Goal: Task Accomplishment & Management: Use online tool/utility

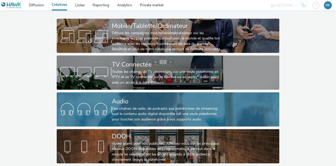
scroll to position [28, 0]
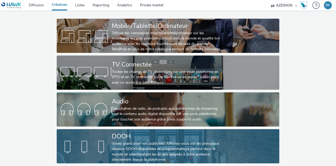
click at [131, 143] on div "Voyez grand pour vos publicités! Affichez-vous sur les principaux réseaux DOOH …" at bounding box center [167, 152] width 110 height 22
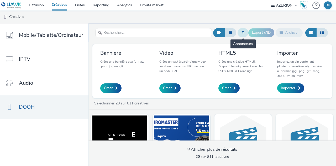
click at [239, 34] on button at bounding box center [243, 32] width 11 height 9
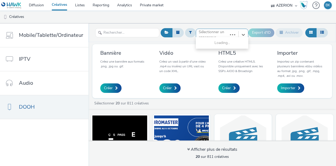
click at [218, 37] on div "Use Up and Down to choose options, press Enter to select the currently focused …" at bounding box center [222, 33] width 53 height 8
type input "visa"
click at [230, 51] on li "Visaudio" at bounding box center [222, 51] width 53 height 9
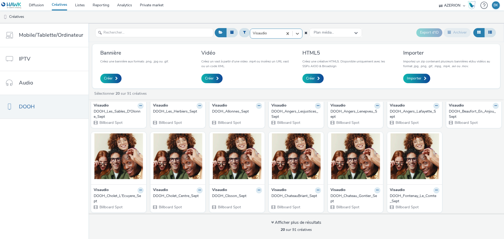
scroll to position [143, 0]
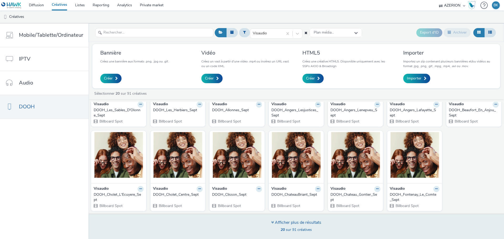
click at [283, 165] on div "Afficher plus de résultats" at bounding box center [296, 223] width 50 height 6
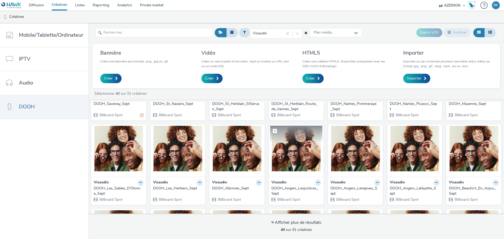
scroll to position [64, 0]
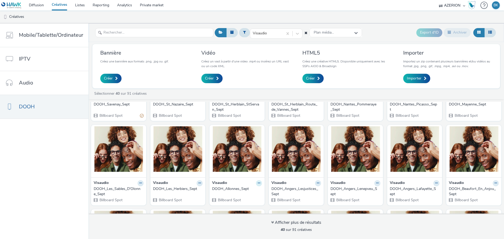
click at [258, 165] on icon at bounding box center [259, 183] width 2 height 3
click at [244, 165] on link "Modifier" at bounding box center [242, 192] width 39 height 11
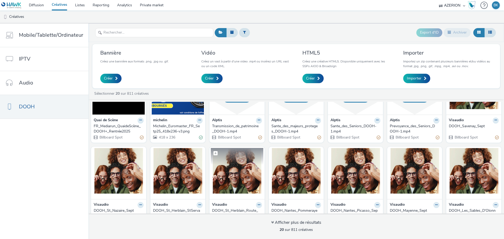
scroll to position [143, 0]
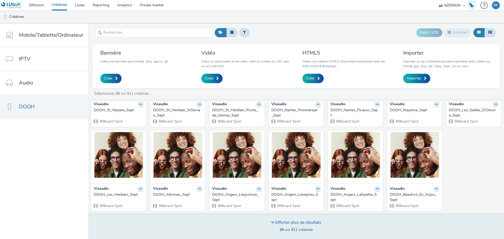
click at [284, 165] on span "20 sur 811 créatives" at bounding box center [296, 229] width 33 height 5
click at [284, 165] on div "Afficher plus de résultats" at bounding box center [296, 223] width 50 height 6
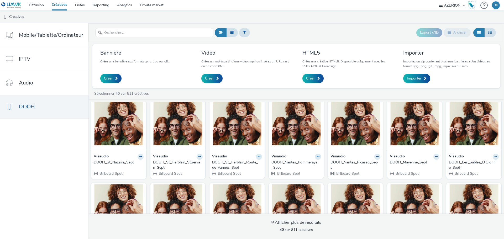
scroll to position [90, 0]
click at [151, 31] on input "text" at bounding box center [154, 32] width 118 height 9
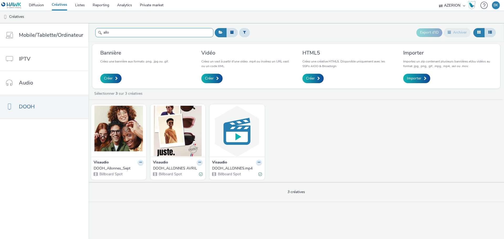
type input "allo"
click at [116, 165] on div "Visaudio" at bounding box center [119, 163] width 50 height 6
click at [115, 165] on div "DOOH_Allonnes_Sept" at bounding box center [118, 168] width 48 height 5
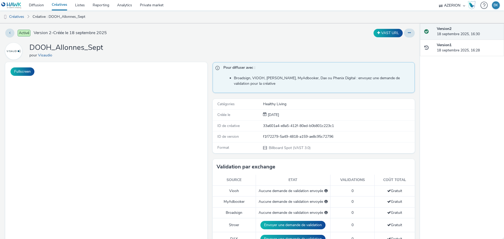
scroll to position [47, 0]
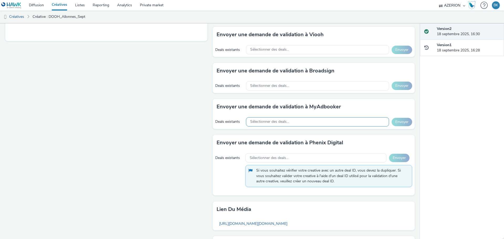
click at [317, 123] on div "Sélectionner des deals..." at bounding box center [317, 121] width 143 height 9
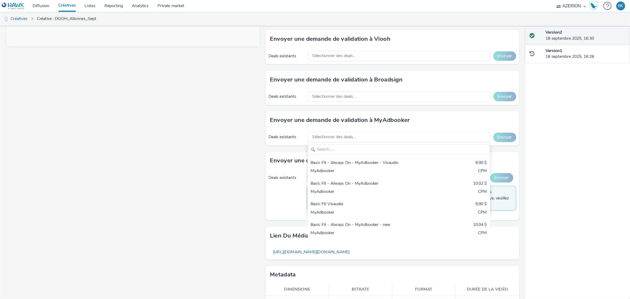
scroll to position [207, 0]
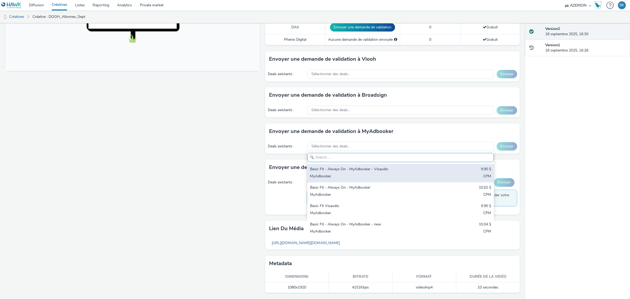
click at [336, 165] on div "Basic Fit - Always On - MyAdbooker - Visaudio 9.90 $ MyAdbooker CPM" at bounding box center [401, 173] width 186 height 18
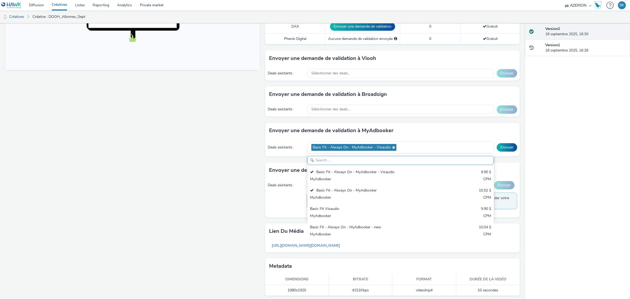
click at [336, 165] on div "Version 2 18 septembre 2025, 16:30 Version 1 18 septembre 2025, 16:28" at bounding box center [577, 160] width 105 height 275
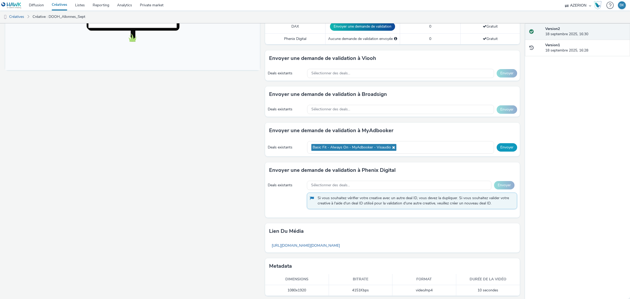
click at [336, 146] on button "Envoyer" at bounding box center [507, 147] width 20 height 8
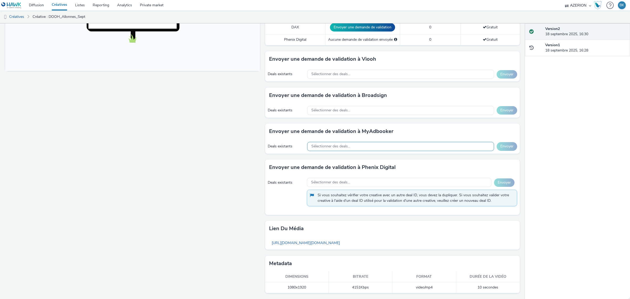
click at [336, 149] on div "Sélectionner des deals..." at bounding box center [400, 146] width 187 height 9
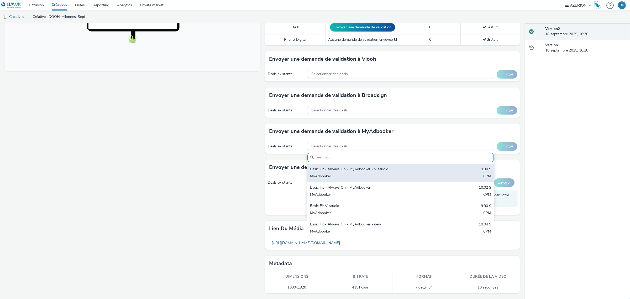
click at [336, 165] on div "Basic Fit - Always On - MyAdbooker - Visaudio" at bounding box center [370, 170] width 120 height 6
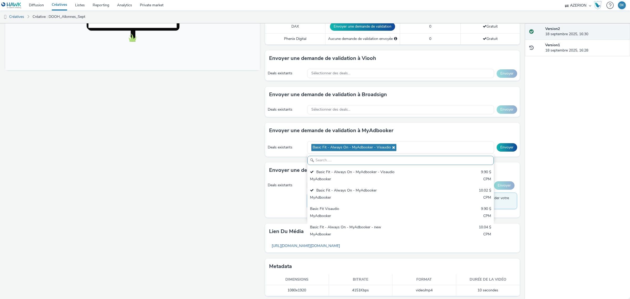
click at [336, 165] on div "Version 2 18 septembre 2025, 16:30 Version 1 18 septembre 2025, 16:28" at bounding box center [577, 160] width 105 height 275
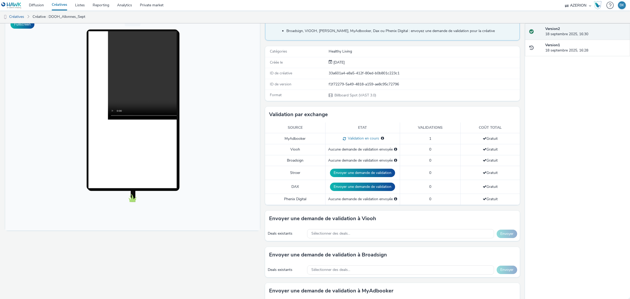
scroll to position [0, 0]
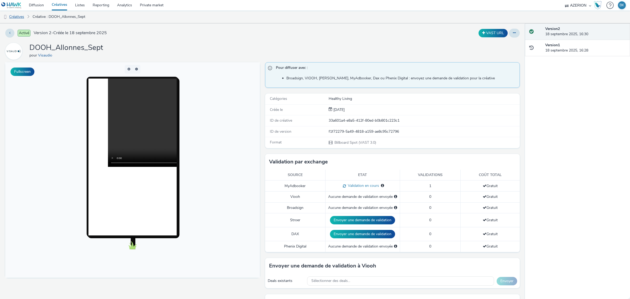
click at [22, 17] on link "Créatives" at bounding box center [13, 17] width 27 height 13
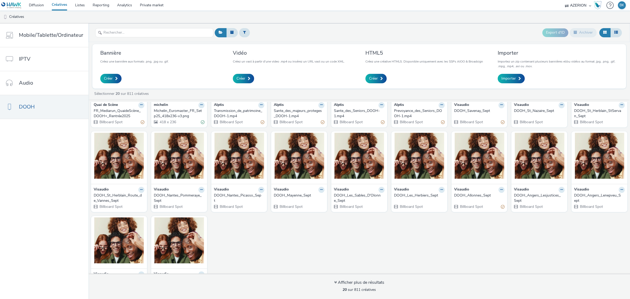
scroll to position [66, 0]
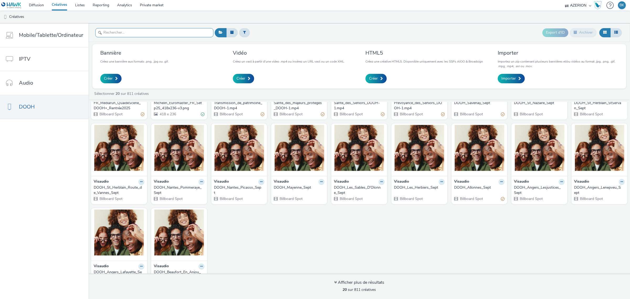
click at [175, 32] on input "text" at bounding box center [154, 32] width 118 height 9
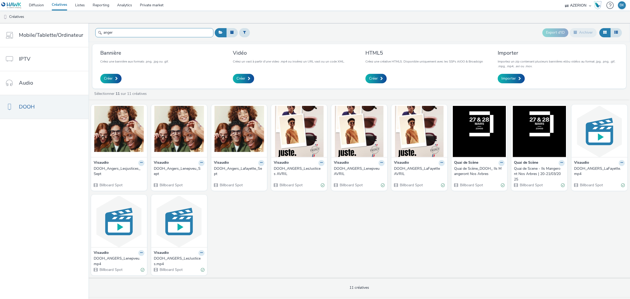
type input "anger"
click at [241, 165] on div "DOOH_Angers_Lafayette_Sept" at bounding box center [238, 171] width 49 height 11
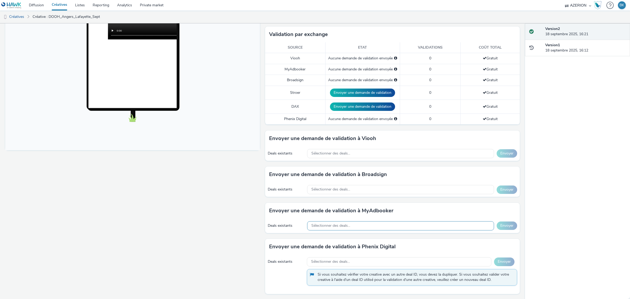
scroll to position [131, 0]
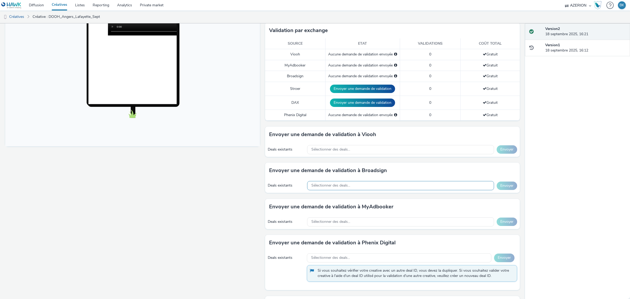
click at [336, 165] on div "Sélectionner des deals..." at bounding box center [400, 185] width 187 height 9
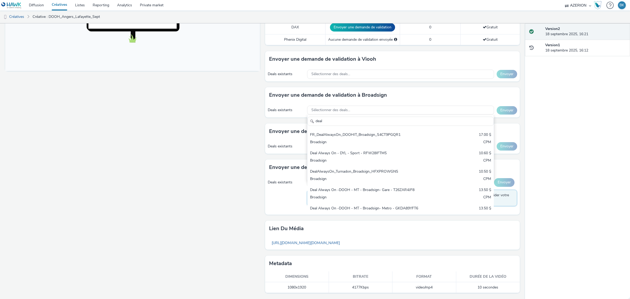
scroll to position [60, 0]
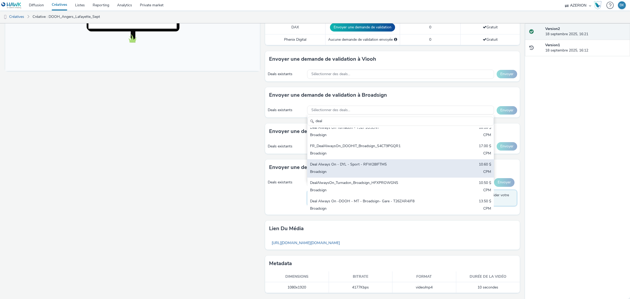
type input "deal"
click at [336, 165] on div "Deal Always On - DYL - Sport - RFW28IFTM5" at bounding box center [370, 165] width 120 height 6
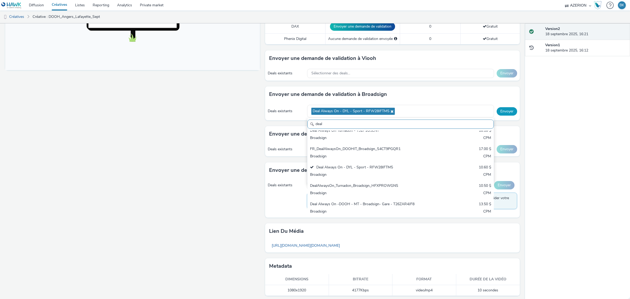
click at [336, 112] on button "Envoyer" at bounding box center [507, 111] width 20 height 8
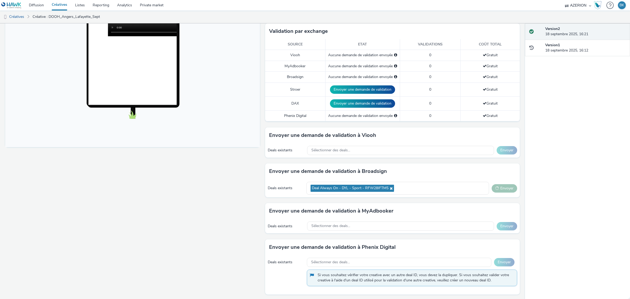
scroll to position [142, 0]
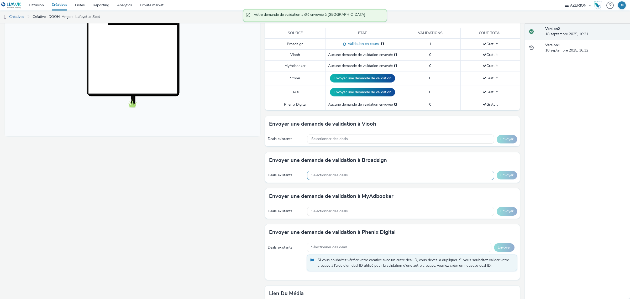
click at [336, 165] on div "Sélectionner des deals..." at bounding box center [400, 175] width 187 height 9
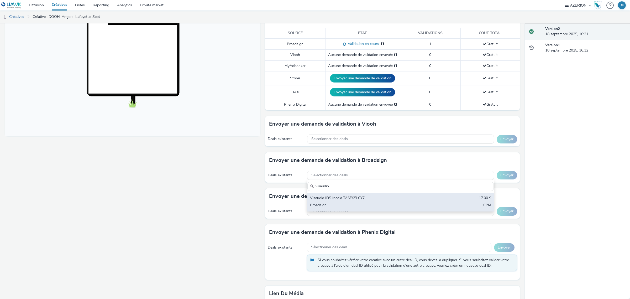
type input "visaudio"
click at [336, 165] on div "Visaudio IDS Media TA6EK5LCY7" at bounding box center [370, 198] width 120 height 6
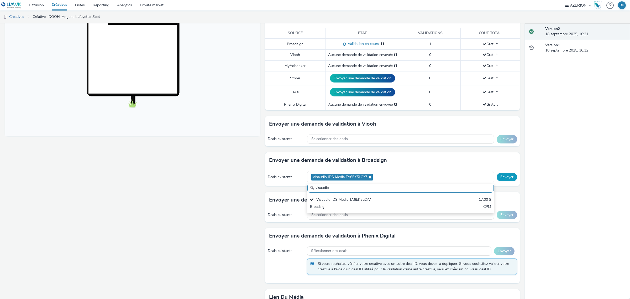
scroll to position [0, 0]
click at [336, 165] on button "Envoyer" at bounding box center [507, 177] width 20 height 8
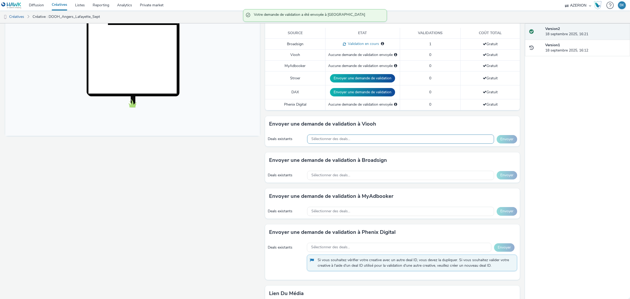
click at [336, 141] on div "Sélectionner des deals..." at bounding box center [400, 138] width 187 height 9
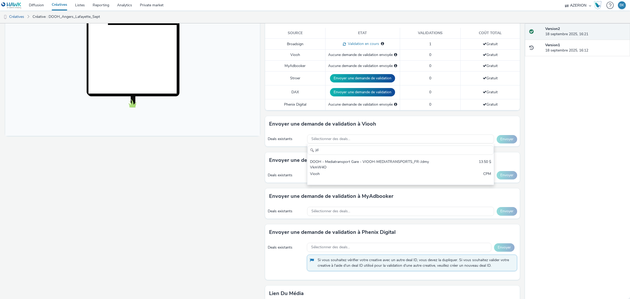
type input "j"
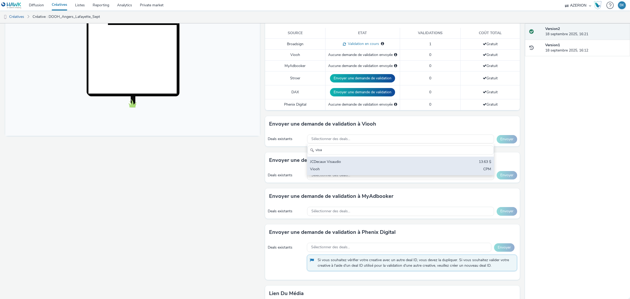
type input "visa"
click at [336, 165] on div "JCDecaux Visaudio" at bounding box center [370, 162] width 120 height 6
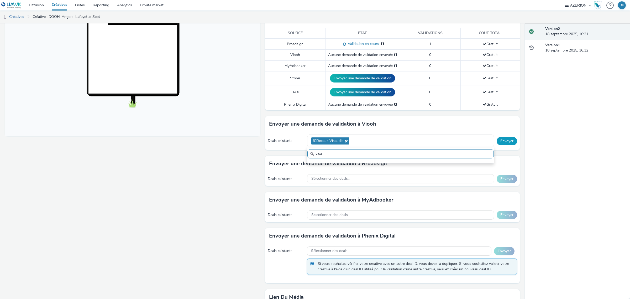
click at [336, 141] on button "Envoyer" at bounding box center [507, 141] width 20 height 8
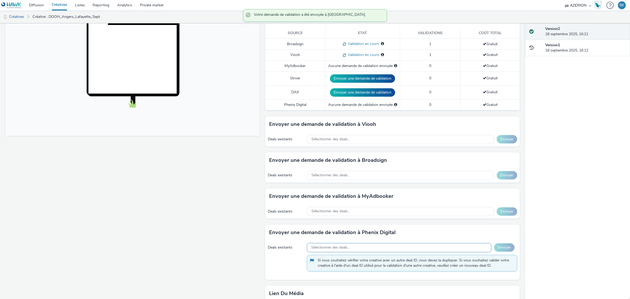
scroll to position [175, 0]
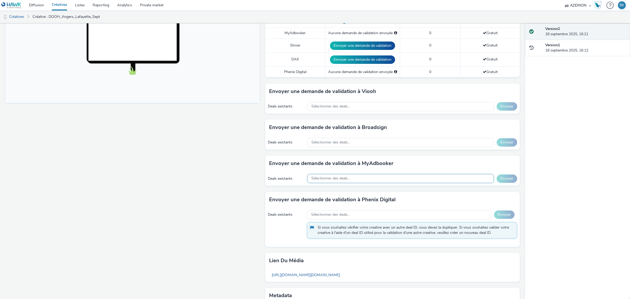
click at [336, 165] on div "Sélectionner des deals..." at bounding box center [400, 178] width 187 height 9
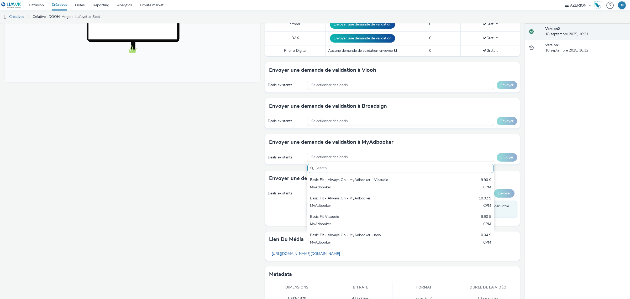
scroll to position [207, 0]
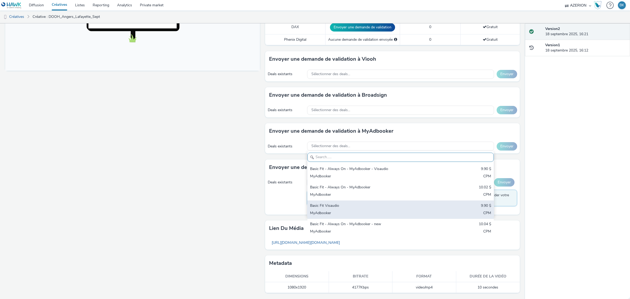
click at [336, 165] on div "Basic Fit Visaudio 9.90 $ MyAdbooker CPM" at bounding box center [401, 209] width 186 height 18
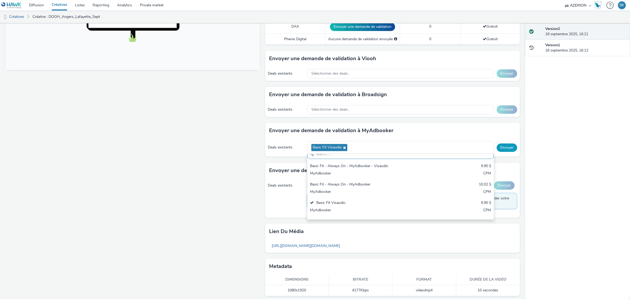
click at [336, 147] on button "Envoyer" at bounding box center [507, 147] width 20 height 8
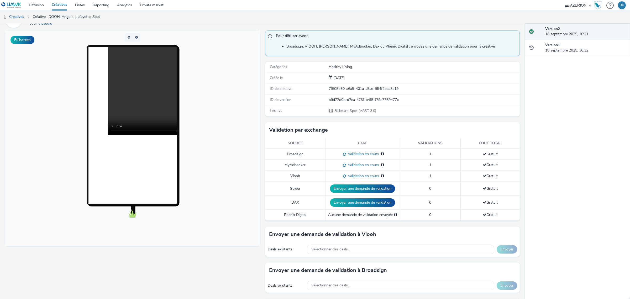
scroll to position [0, 0]
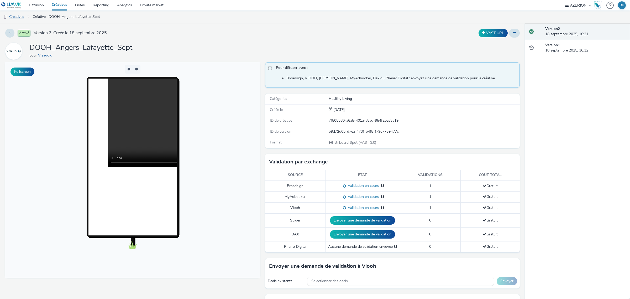
click at [19, 18] on link "Créatives" at bounding box center [13, 17] width 27 height 13
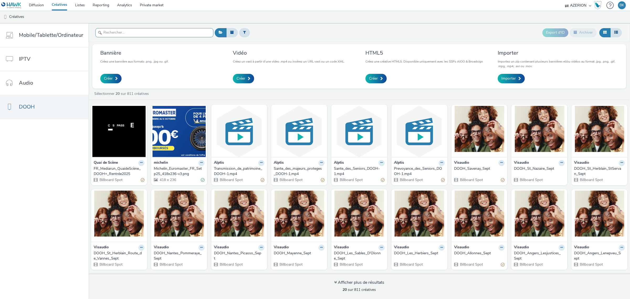
click at [143, 30] on input "text" at bounding box center [154, 32] width 118 height 9
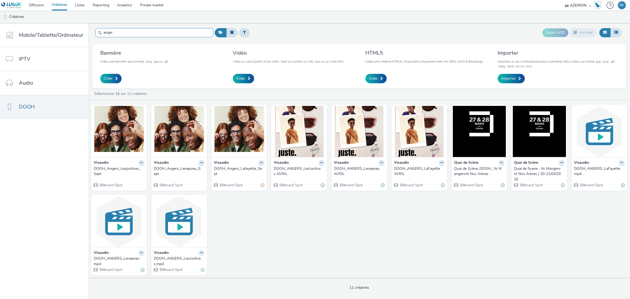
type input "anger"
click at [175, 165] on div "DOOH_Angers_Lenepveu_Sept" at bounding box center [178, 171] width 49 height 11
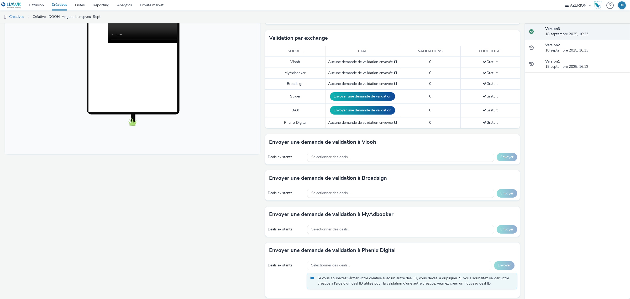
scroll to position [175, 0]
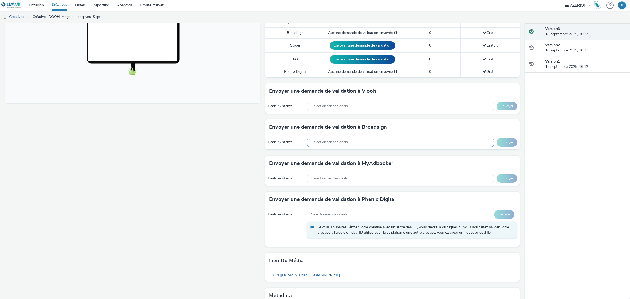
click at [336, 144] on div "Sélectionner des deals..." at bounding box center [400, 142] width 187 height 9
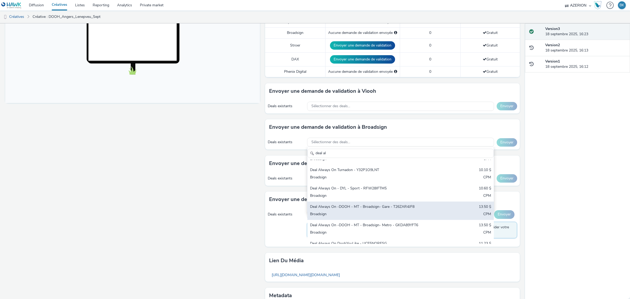
scroll to position [12, 0]
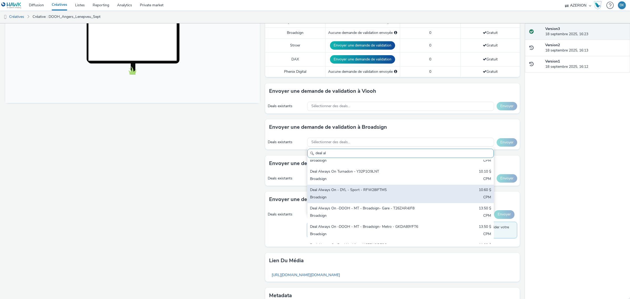
click at [336, 165] on div "Deal Always On - DYL - Sport - RFW28IFTM5" at bounding box center [370, 190] width 120 height 6
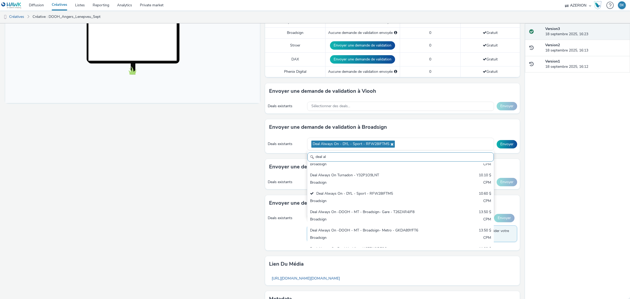
drag, startPoint x: 359, startPoint y: 155, endPoint x: 308, endPoint y: 154, distance: 51.8
click at [308, 154] on input "deal al" at bounding box center [401, 156] width 186 height 9
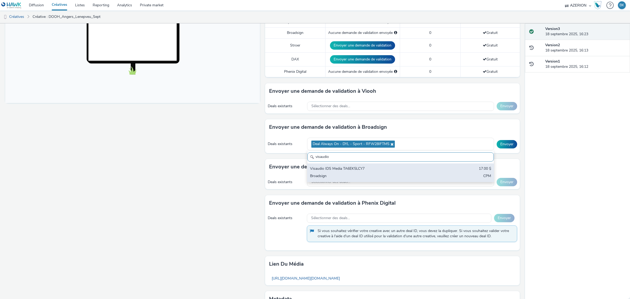
type input "visaudio"
click at [336, 165] on div "Broadsign" at bounding box center [370, 176] width 120 height 6
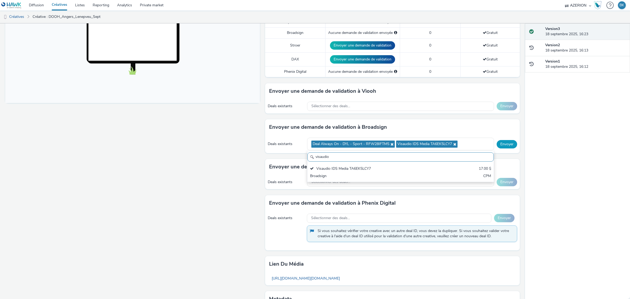
click at [336, 143] on button "Envoyer" at bounding box center [507, 144] width 20 height 8
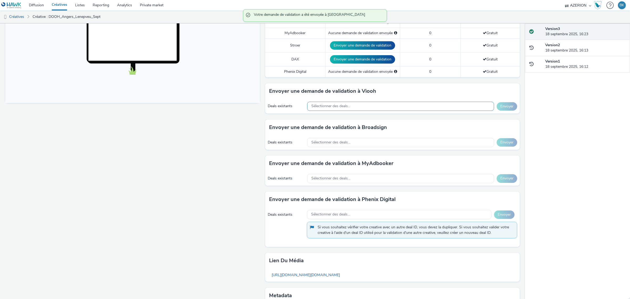
click at [336, 106] on div "Sélectionner des deals..." at bounding box center [400, 106] width 187 height 9
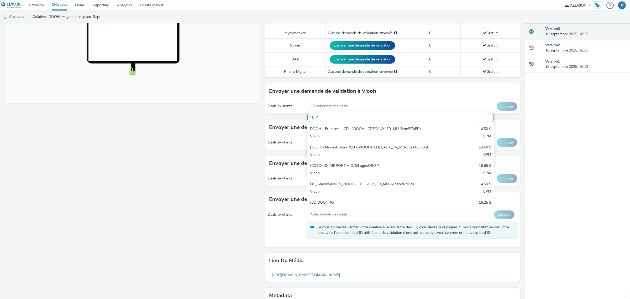
type input "jcd"
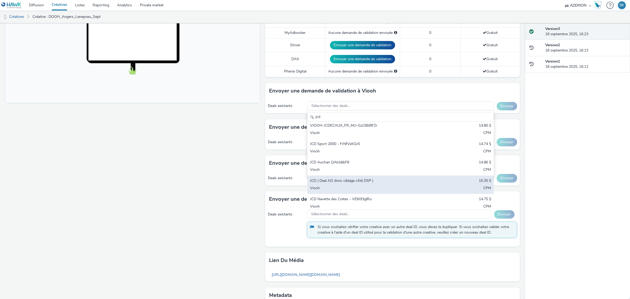
scroll to position [213, 0]
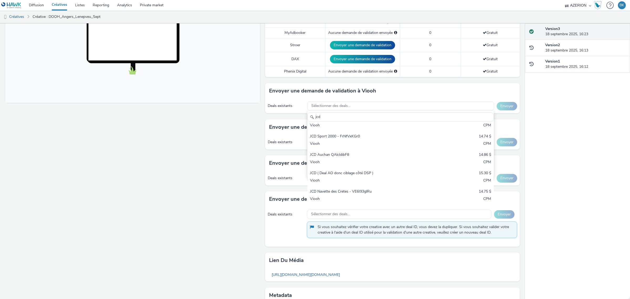
drag, startPoint x: 362, startPoint y: 120, endPoint x: 299, endPoint y: 109, distance: 64.0
click at [299, 109] on div "Deals existants Sélectionner des deals... jcd DOOH - Etudiant - JCD - VIOOH-JCD…" at bounding box center [392, 106] width 255 height 14
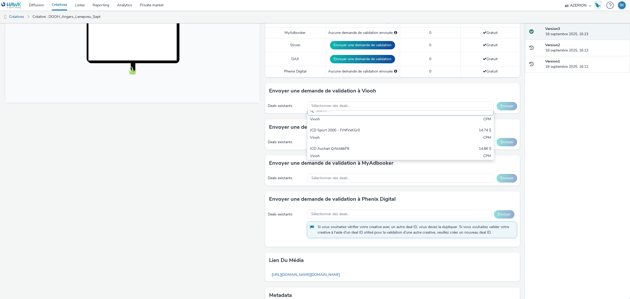
click at [223, 165] on div "Fullscreen" at bounding box center [133, 108] width 257 height 443
click at [336, 105] on div "Sélectionner des deals..." at bounding box center [400, 105] width 187 height 9
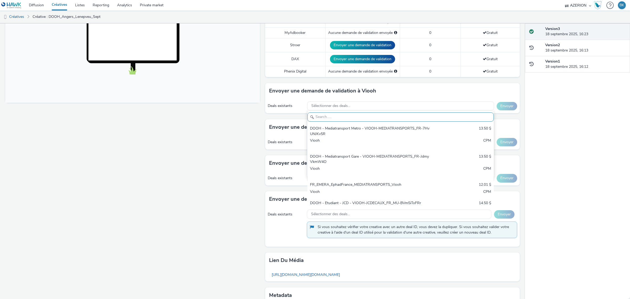
scroll to position [0, 0]
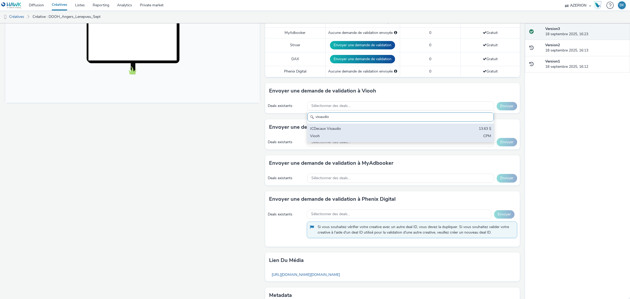
type input "visaudio"
click at [336, 130] on div "JCDecaux Visaudio" at bounding box center [370, 129] width 120 height 6
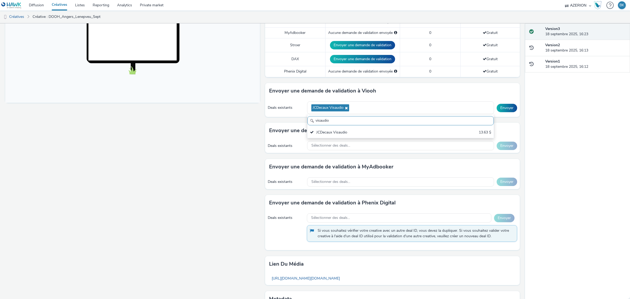
click at [238, 165] on div "Fullscreen" at bounding box center [133, 110] width 257 height 447
click at [336, 165] on div "Sélectionner des deals..." at bounding box center [400, 181] width 187 height 9
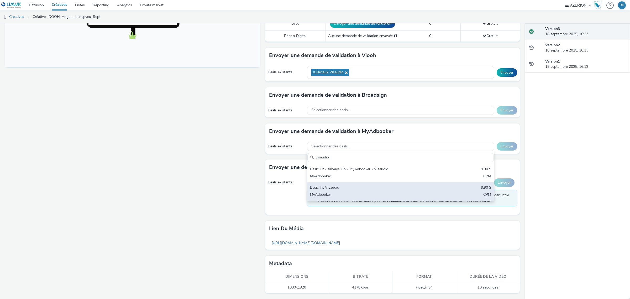
scroll to position [211, 0]
type input "visaudio"
click at [336, 165] on div "Basic Fit Visaudio 9.90 $ MyAdbooker CPM" at bounding box center [401, 191] width 186 height 18
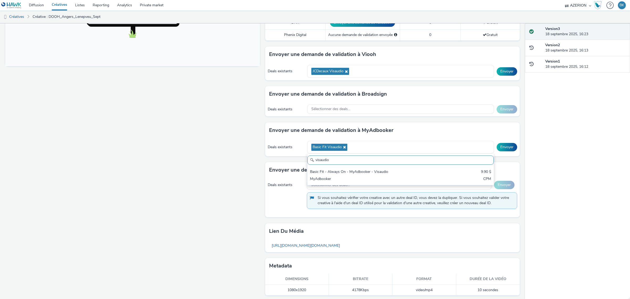
scroll to position [0, 0]
click at [336, 165] on div "Version 3 18 septembre 2025, 16:23 Version 2 18 septembre 2025, 16:13 Version 1…" at bounding box center [577, 160] width 105 height 275
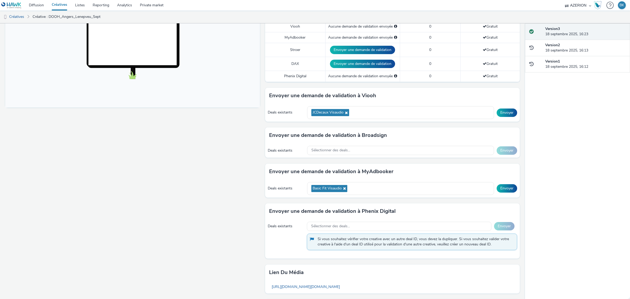
scroll to position [116, 0]
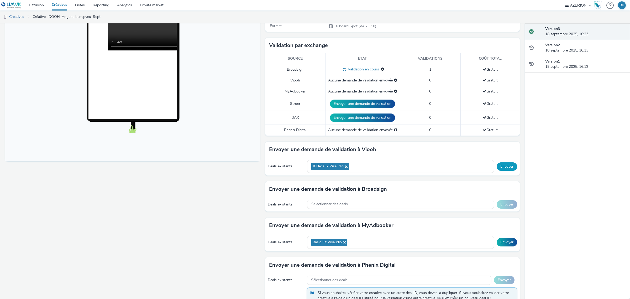
click at [336, 165] on button "Envoyer" at bounding box center [507, 166] width 20 height 8
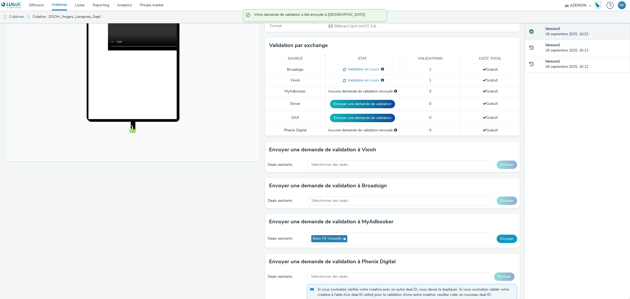
click at [336, 165] on button "Envoyer" at bounding box center [507, 239] width 20 height 8
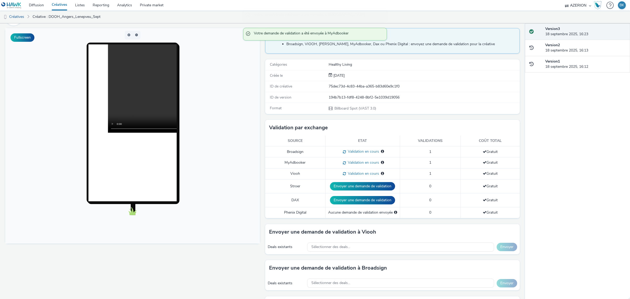
scroll to position [18, 0]
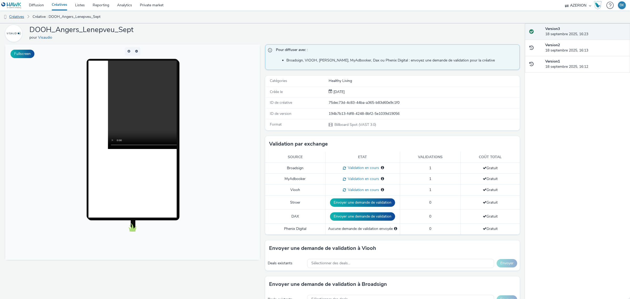
click at [16, 16] on link "Créatives" at bounding box center [13, 17] width 27 height 13
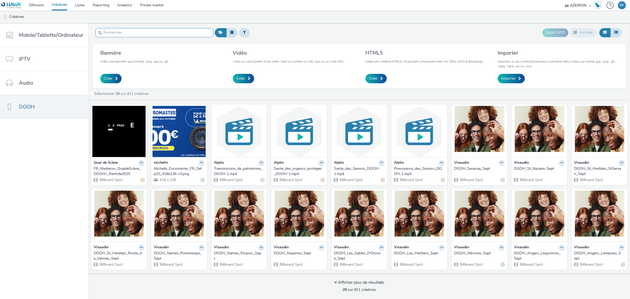
click at [154, 32] on input "text" at bounding box center [154, 32] width 118 height 9
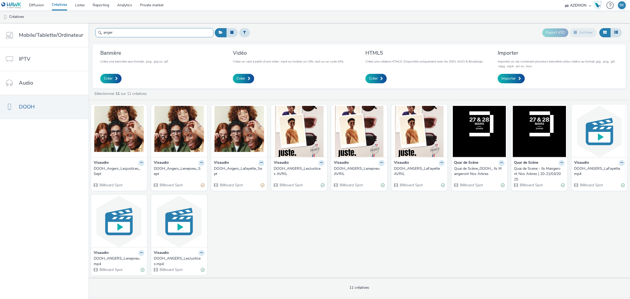
type input "anger"
click at [122, 165] on div "DOOH_Angers_Lesjustices_Sept" at bounding box center [118, 171] width 49 height 11
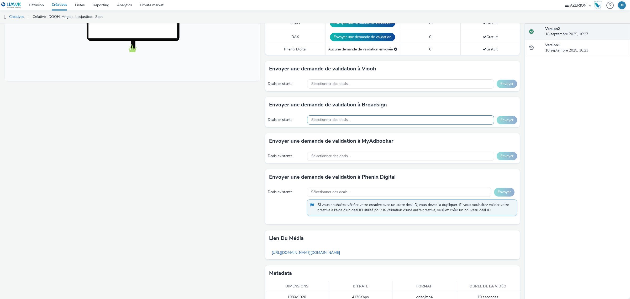
click at [336, 118] on div "Sélectionner des deals..." at bounding box center [400, 119] width 187 height 9
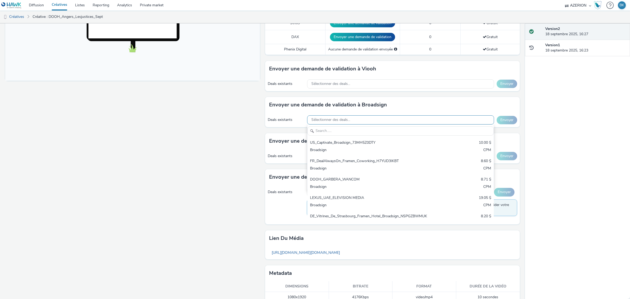
type input "d"
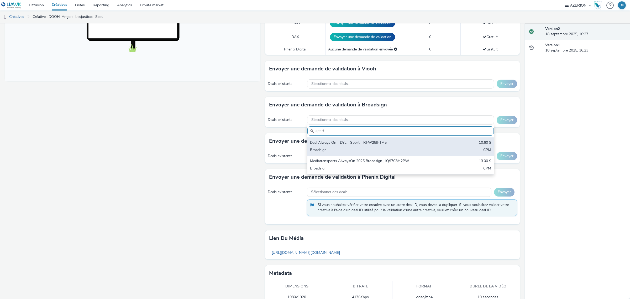
click at [336, 142] on div "Deal Always On - DYL - Sport - RFW28IFTM5" at bounding box center [370, 143] width 120 height 6
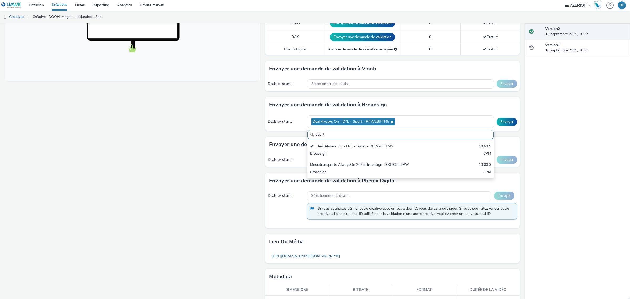
drag, startPoint x: 330, startPoint y: 136, endPoint x: 309, endPoint y: 135, distance: 21.3
click at [309, 135] on div "sport" at bounding box center [401, 134] width 186 height 9
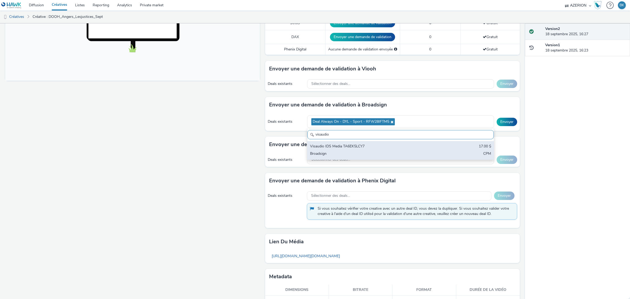
type input "visaudio"
click at [336, 154] on div "Broadsign" at bounding box center [370, 154] width 120 height 6
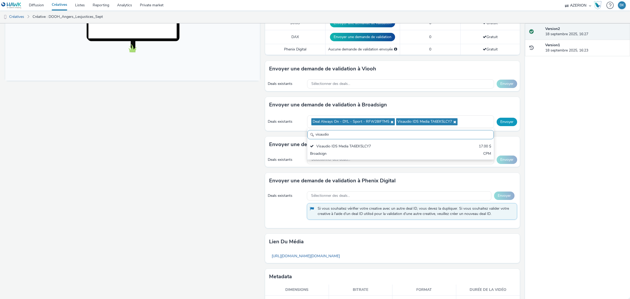
click at [336, 123] on button "Envoyer" at bounding box center [507, 122] width 20 height 8
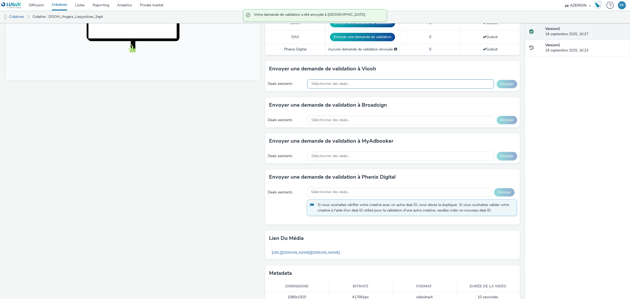
click at [336, 87] on div "Sélectionner des deals..." at bounding box center [400, 83] width 187 height 9
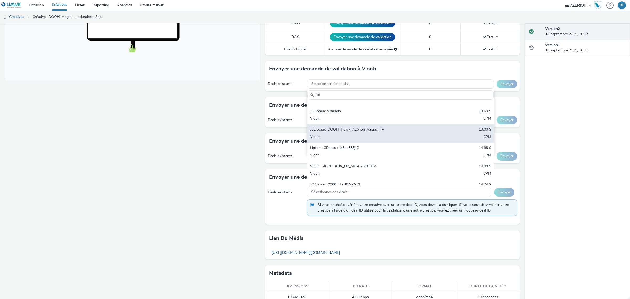
scroll to position [131, 0]
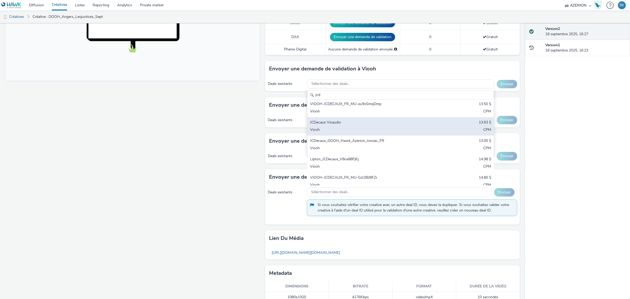
type input "jcd"
click at [336, 126] on div "JCDecaux Visaudio" at bounding box center [370, 123] width 120 height 6
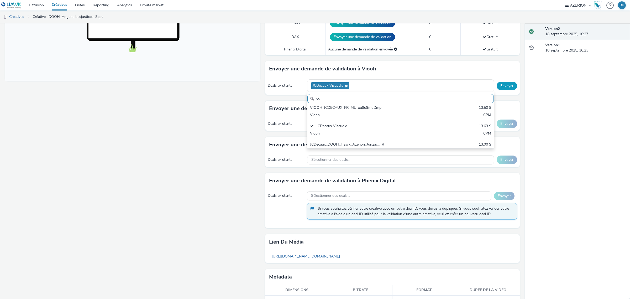
click at [336, 86] on button "Envoyer" at bounding box center [507, 86] width 20 height 8
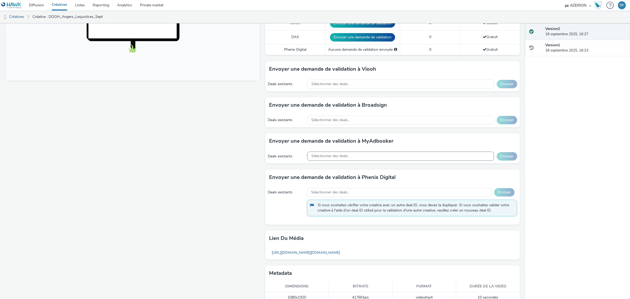
click at [336, 158] on div "Sélectionner des deals..." at bounding box center [400, 156] width 187 height 9
type input "b"
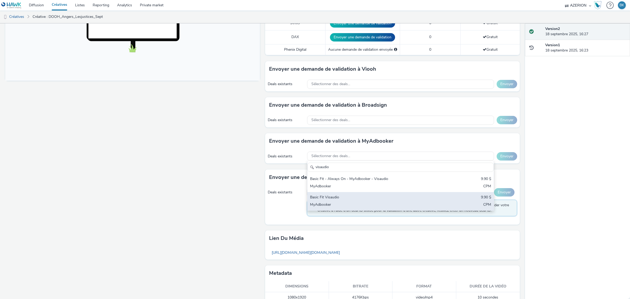
type input "visaudio"
click at [336, 165] on div "Basic Fit Visaudio" at bounding box center [370, 198] width 120 height 6
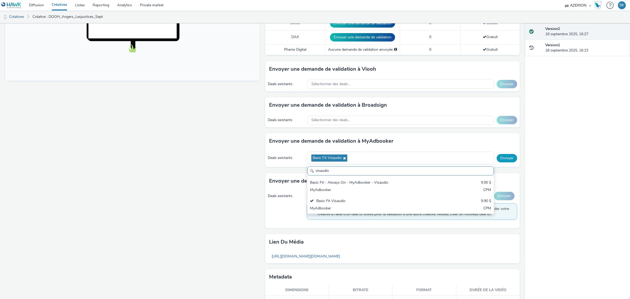
click at [336, 159] on button "Envoyer" at bounding box center [507, 158] width 20 height 8
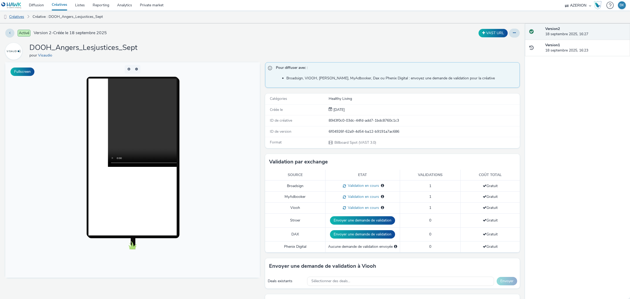
click at [22, 16] on link "Créatives" at bounding box center [13, 17] width 27 height 13
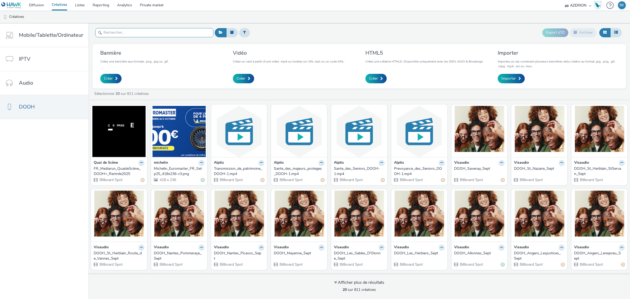
click at [159, 32] on input "text" at bounding box center [154, 32] width 118 height 9
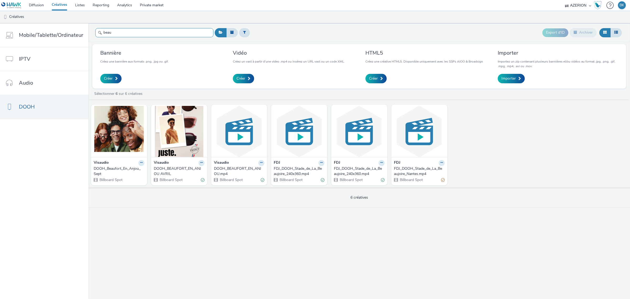
type input "beau"
click at [121, 165] on div "DOOH_Beaufort_En_Anjou_Sept" at bounding box center [118, 171] width 49 height 11
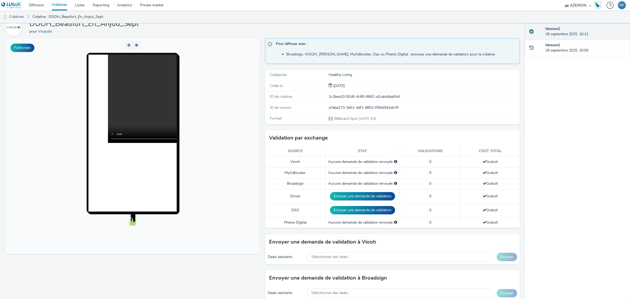
scroll to position [131, 0]
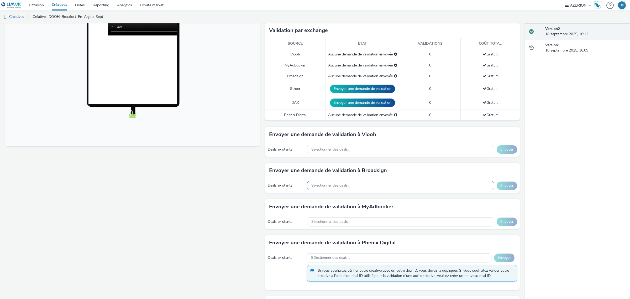
click at [336, 165] on div "Sélectionner des deals..." at bounding box center [400, 185] width 187 height 9
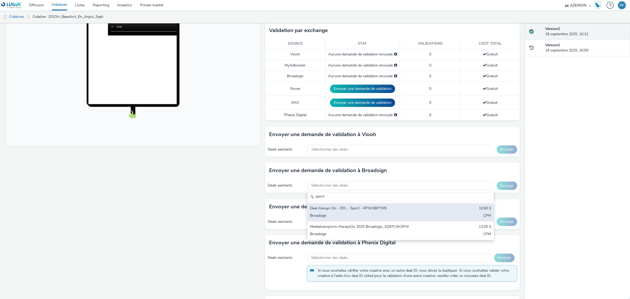
type input "sport"
click at [336, 165] on div "Deal Always On - DYL - Sport - RFW28IFTM5 10.60 $ Broadsign CPM" at bounding box center [401, 212] width 186 height 18
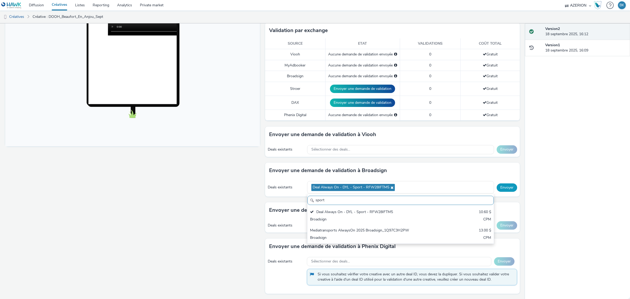
click at [336, 165] on button "Envoyer" at bounding box center [507, 187] width 20 height 8
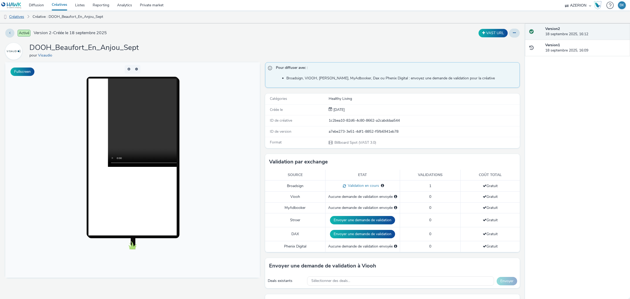
click at [20, 15] on link "Créatives" at bounding box center [13, 17] width 27 height 13
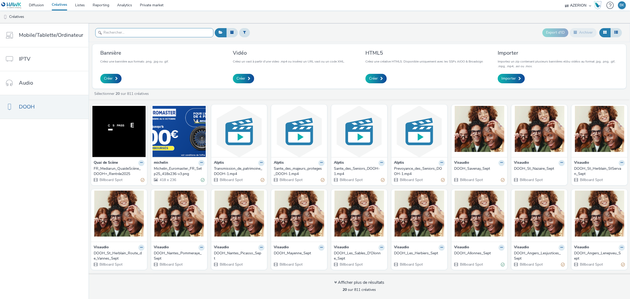
click at [201, 36] on input "text" at bounding box center [154, 32] width 118 height 9
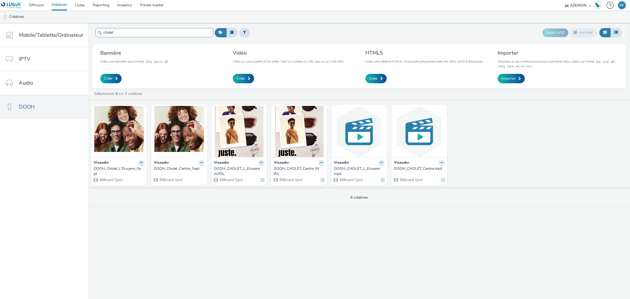
type input "cholet"
click at [174, 165] on div "DOOH_Cholet_Centre_Sept" at bounding box center [178, 168] width 49 height 5
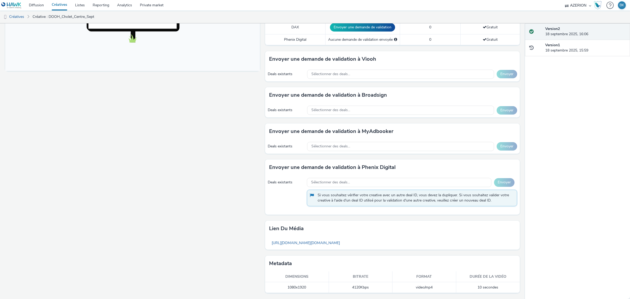
scroll to position [207, 0]
click at [336, 109] on span "Sélectionner des deals..." at bounding box center [330, 110] width 39 height 4
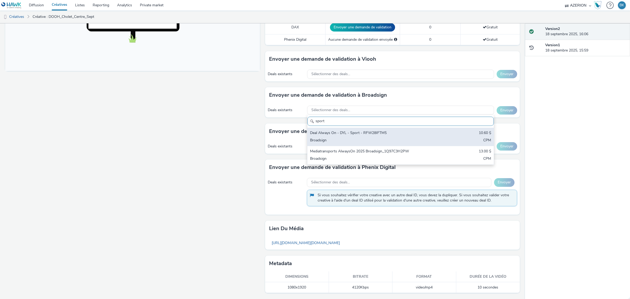
click at [336, 134] on div "Deal Always On - DYL - Sport - RFW28IFTM5" at bounding box center [370, 133] width 120 height 6
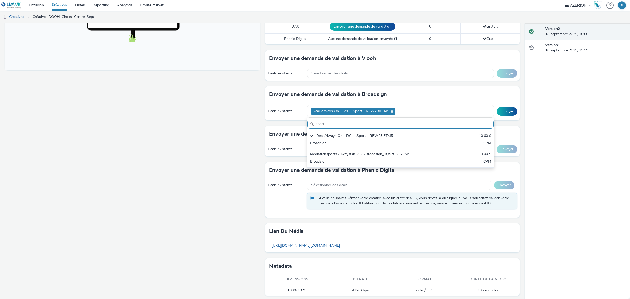
scroll to position [0, 0]
drag, startPoint x: 333, startPoint y: 128, endPoint x: 297, endPoint y: 130, distance: 35.8
click at [297, 130] on div "Pour diffuser avec : Broadsign, VIOOH, Stroer, MyAdbooker, Dax ou Phenix Digita…" at bounding box center [391, 78] width 257 height 447
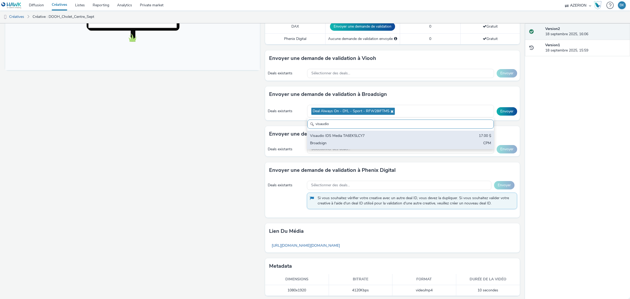
type input "visaudio"
click at [336, 138] on div "Visaudio IDS Media TA6EK5LCY7" at bounding box center [370, 136] width 120 height 6
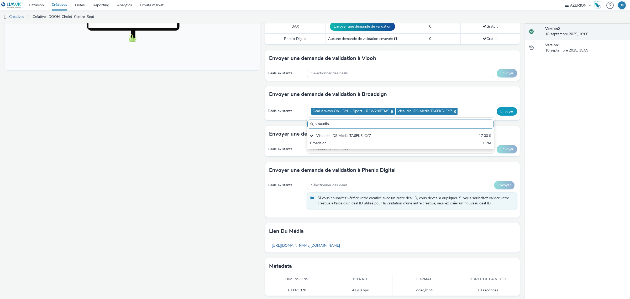
click at [336, 113] on button "Envoyer" at bounding box center [507, 111] width 20 height 8
click at [336, 144] on div "Deals existants Sélectionner des deals... Envoyer" at bounding box center [392, 149] width 255 height 14
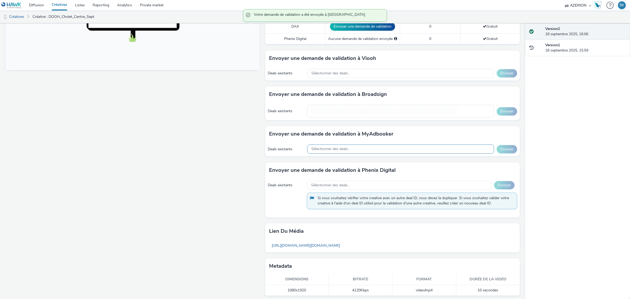
click at [336, 148] on div "Sélectionner des deals..." at bounding box center [400, 148] width 187 height 9
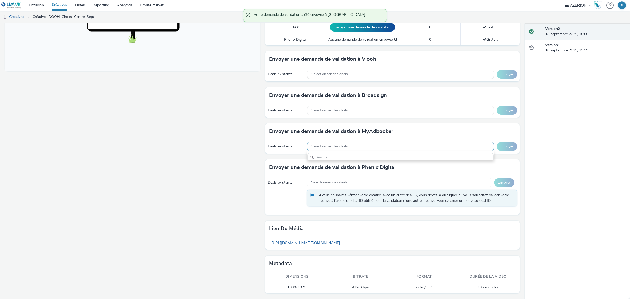
scroll to position [6, 0]
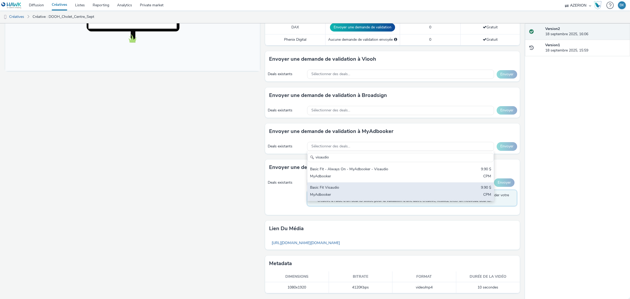
type input "visaudio"
drag, startPoint x: 359, startPoint y: 193, endPoint x: 363, endPoint y: 193, distance: 3.9
click at [336, 165] on div "MyAdbooker" at bounding box center [370, 195] width 120 height 6
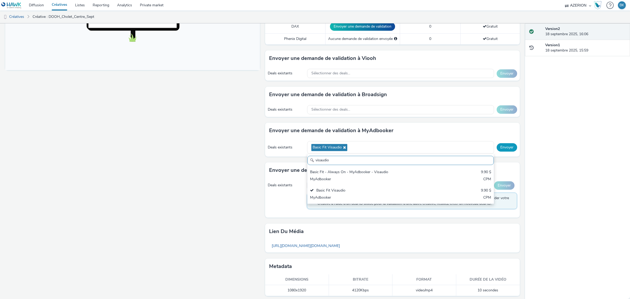
scroll to position [0, 0]
click at [336, 149] on button "Envoyer" at bounding box center [507, 147] width 20 height 8
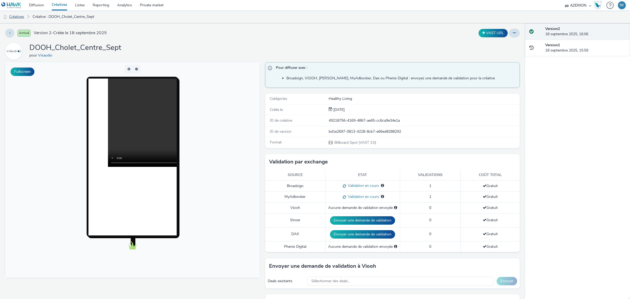
click at [21, 18] on link "Créatives" at bounding box center [13, 17] width 27 height 13
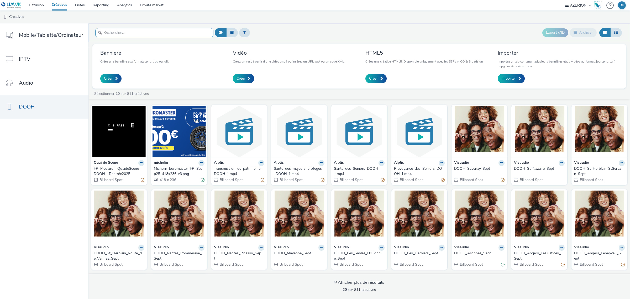
click at [171, 33] on input "text" at bounding box center [154, 32] width 118 height 9
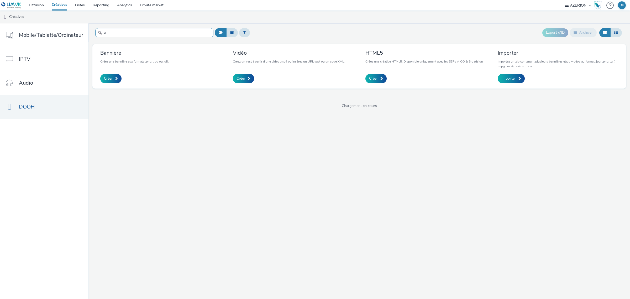
type input "v"
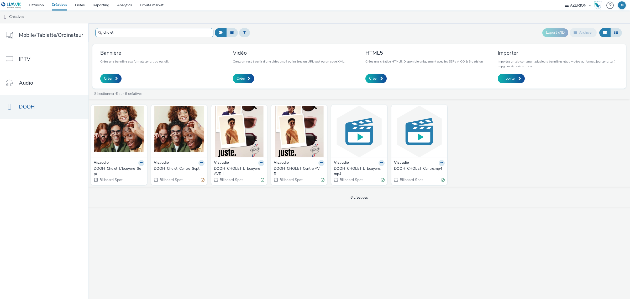
type input "cholet"
click at [123, 165] on div "DOOH_Cholet_L'Ecuyere_Sept" at bounding box center [118, 171] width 49 height 11
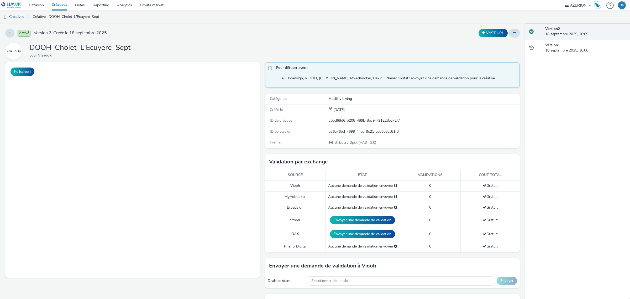
scroll to position [197, 0]
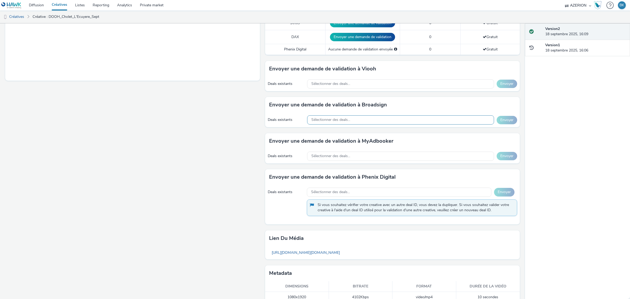
click at [336, 123] on div "Sélectionner des deals..." at bounding box center [400, 119] width 187 height 9
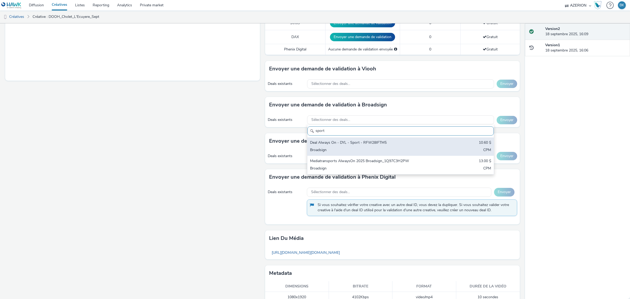
click at [336, 145] on div "Deal Always On - DYL - Sport - RFW28IFTM5" at bounding box center [370, 143] width 120 height 6
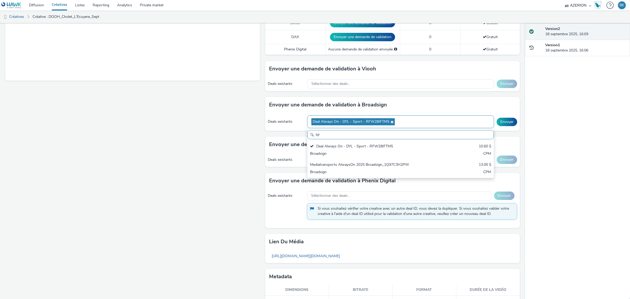
type input "s"
click at [336, 137] on input "s" at bounding box center [401, 134] width 186 height 9
click at [326, 132] on input "text" at bounding box center [401, 134] width 186 height 9
click at [328, 136] on input "text" at bounding box center [401, 134] width 186 height 9
click at [336, 125] on div "Version 2 18 septembre 2025, 16:09 Version 1 18 septembre 2025, 16:06" at bounding box center [577, 160] width 105 height 275
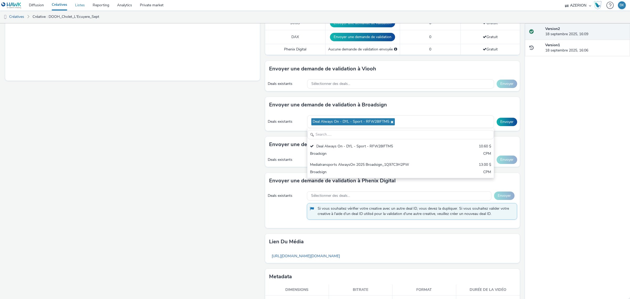
click at [336, 137] on input "text" at bounding box center [401, 134] width 186 height 9
click at [209, 124] on div "Fullscreen" at bounding box center [133, 88] width 257 height 447
click at [336, 120] on button "Envoyer" at bounding box center [507, 122] width 20 height 8
click at [113, 90] on div "Fullscreen" at bounding box center [133, 88] width 257 height 447
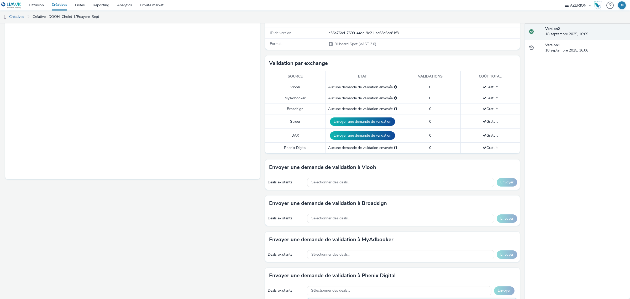
scroll to position [164, 0]
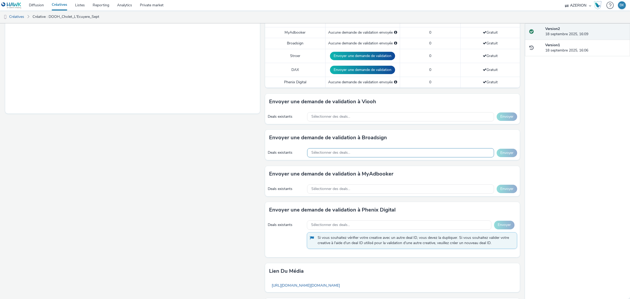
click at [372, 151] on div "Sélectionner des deals..." at bounding box center [400, 152] width 187 height 9
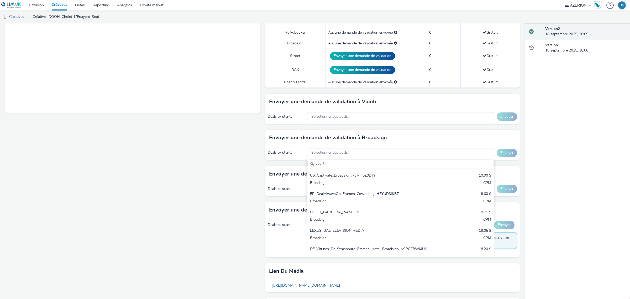
type input "sport"
click at [259, 195] on div "Fullscreen" at bounding box center [133, 119] width 257 height 443
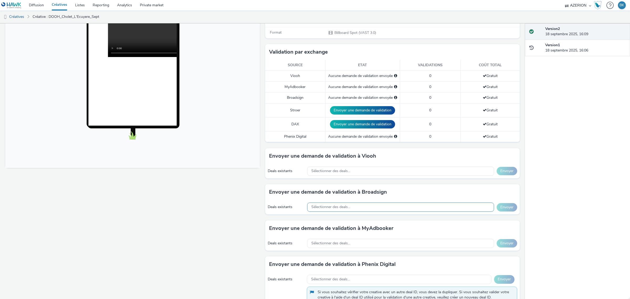
scroll to position [142, 0]
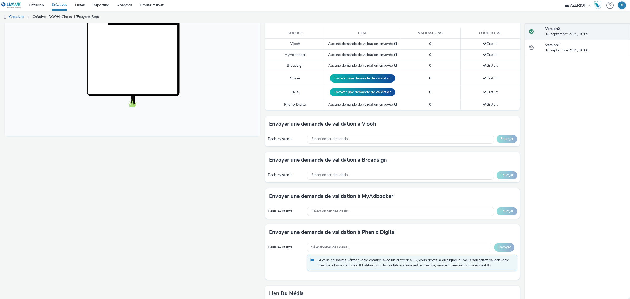
click at [376, 170] on div "Deals existants Sélectionner des deals... Envoyer" at bounding box center [392, 175] width 255 height 14
click at [376, 174] on div "Sélectionner des deals..." at bounding box center [400, 174] width 187 height 9
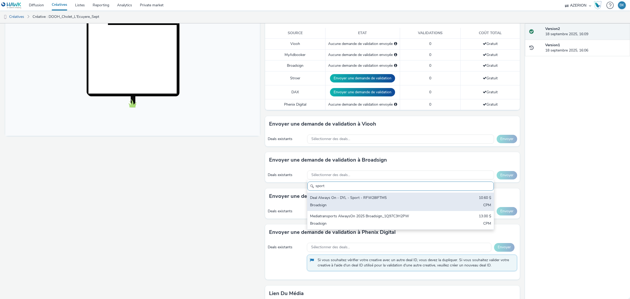
click at [395, 208] on div "Broadsign" at bounding box center [370, 205] width 120 height 6
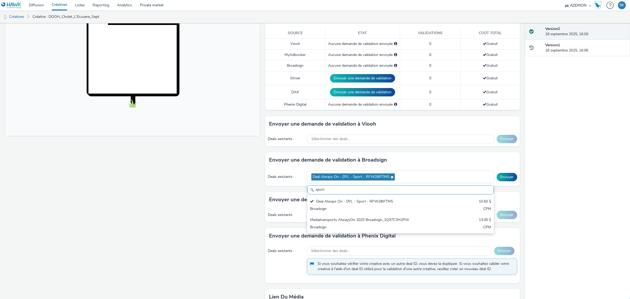
click at [334, 192] on input "sport" at bounding box center [401, 189] width 186 height 9
type input "s"
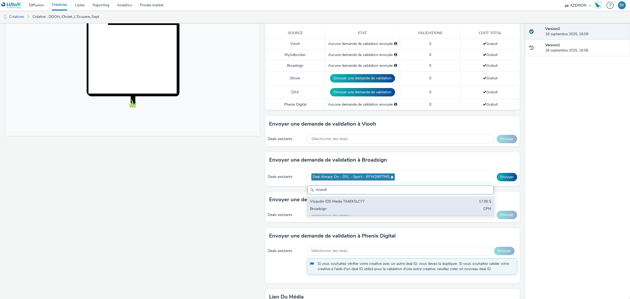
type input "visaudi"
click at [325, 206] on div "Visaudio IDS Media TA6EK5LCY7 17.00 $ Broadsign CPM" at bounding box center [401, 205] width 186 height 18
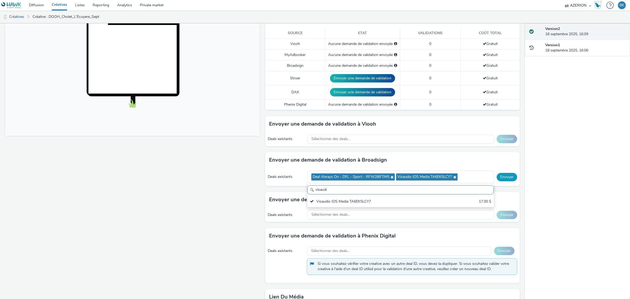
click at [501, 176] on button "Envoyer" at bounding box center [507, 177] width 20 height 8
click at [377, 214] on div "Sélectionner des deals..." at bounding box center [400, 214] width 187 height 9
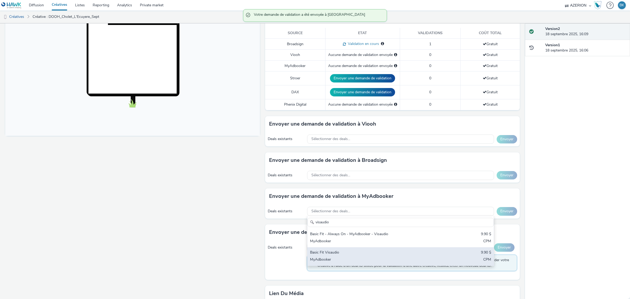
type input "visaudio"
click at [361, 252] on div "Basic Fit Visaudio" at bounding box center [370, 253] width 120 height 6
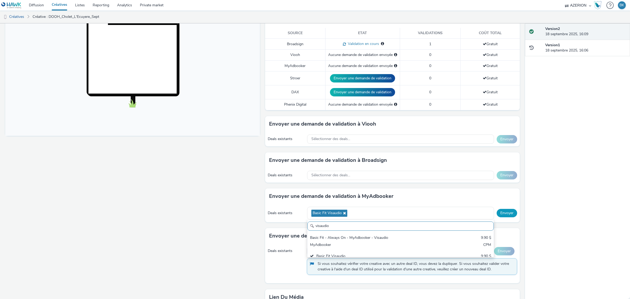
click at [504, 214] on button "Envoyer" at bounding box center [507, 213] width 20 height 8
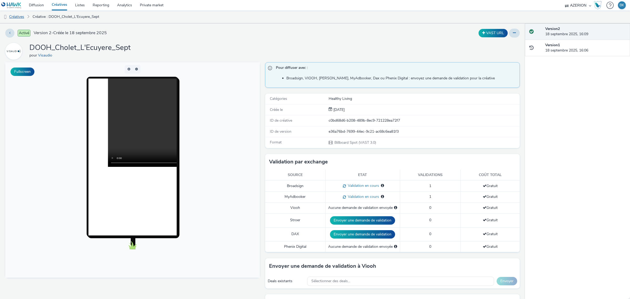
click at [21, 18] on link "Créatives" at bounding box center [13, 17] width 27 height 13
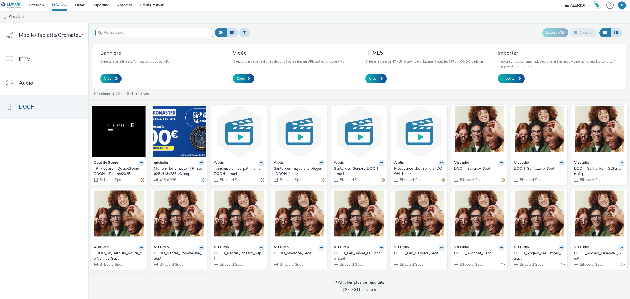
click at [136, 34] on input "text" at bounding box center [154, 32] width 118 height 9
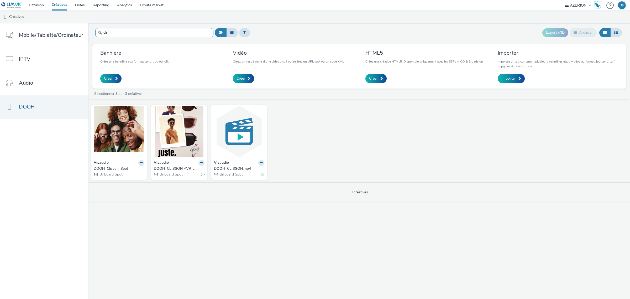
type input "cli"
click at [111, 167] on div "DOOH_Clisson_Sept" at bounding box center [118, 168] width 49 height 5
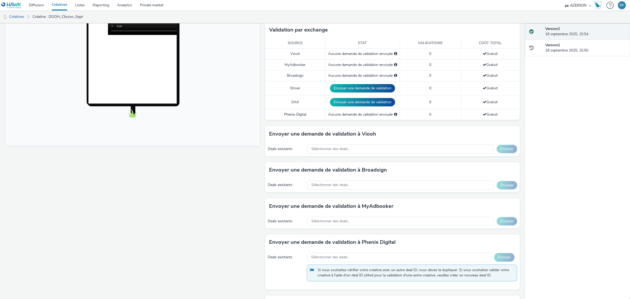
scroll to position [164, 0]
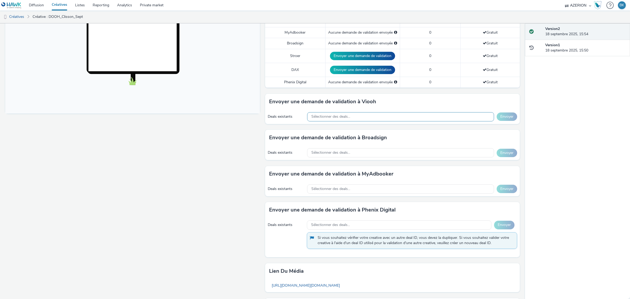
click at [381, 119] on div "Sélectionner des deals..." at bounding box center [400, 116] width 187 height 9
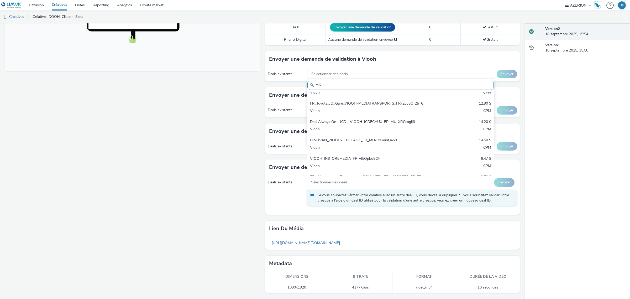
scroll to position [0, 0]
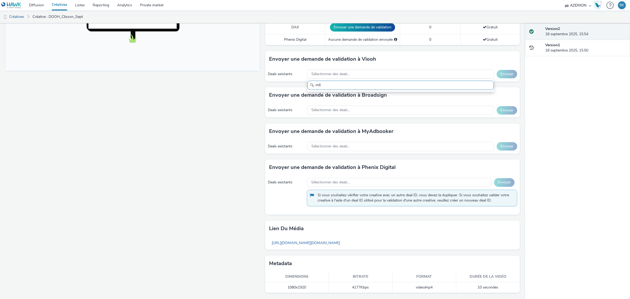
type input "m"
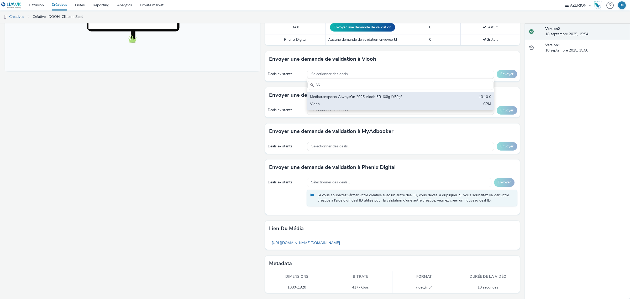
type input "66"
click at [383, 104] on div "Viooh" at bounding box center [370, 104] width 120 height 6
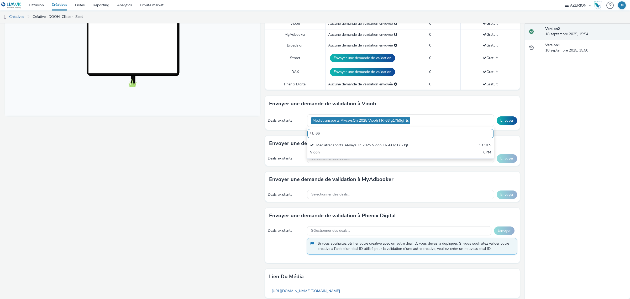
scroll to position [113, 0]
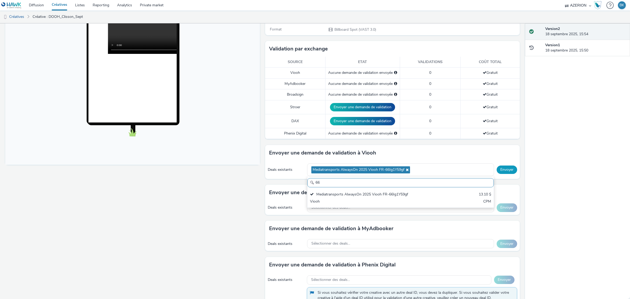
click at [507, 171] on button "Envoyer" at bounding box center [507, 169] width 20 height 8
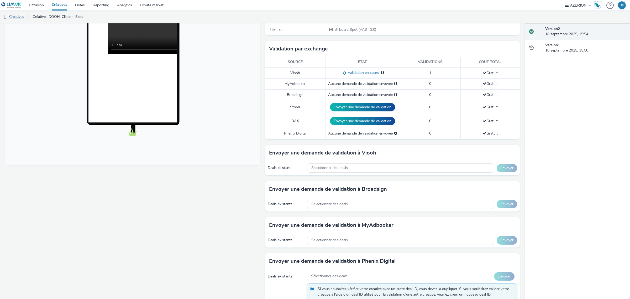
click at [23, 17] on link "Créatives" at bounding box center [13, 17] width 27 height 13
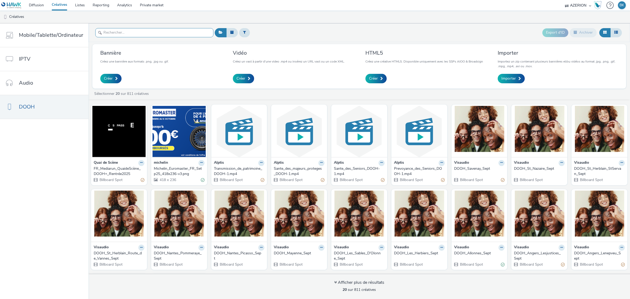
click at [159, 32] on input "text" at bounding box center [154, 32] width 118 height 9
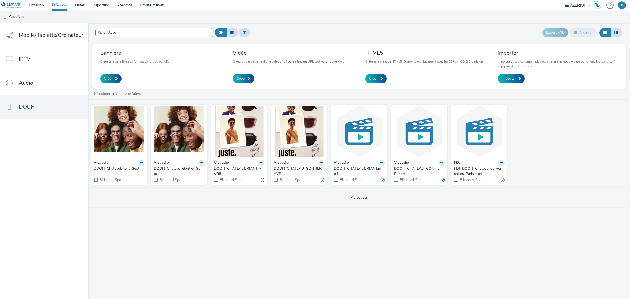
type input "chateau"
click at [120, 168] on div "DOOH_ChateauBriant_Sept" at bounding box center [118, 168] width 49 height 5
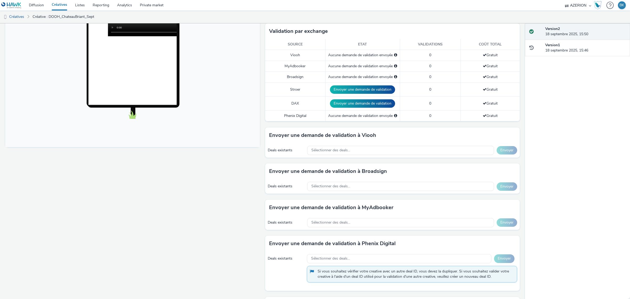
scroll to position [131, 0]
click at [341, 186] on span "Sélectionner des deals..." at bounding box center [330, 185] width 39 height 4
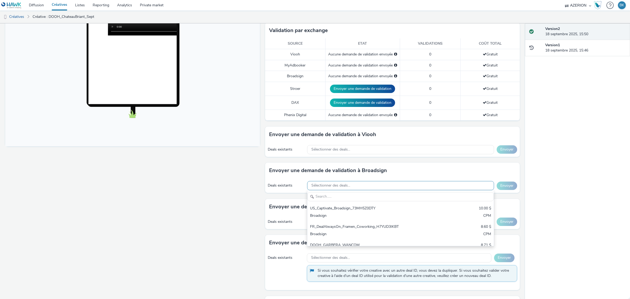
scroll to position [0, 0]
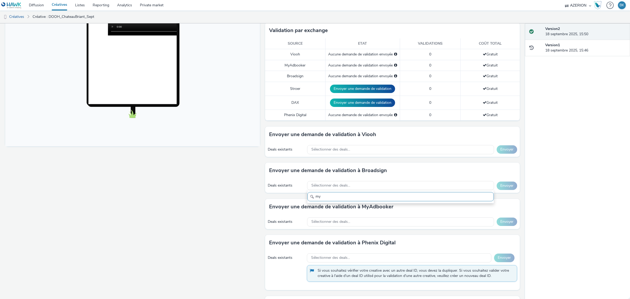
type input "m"
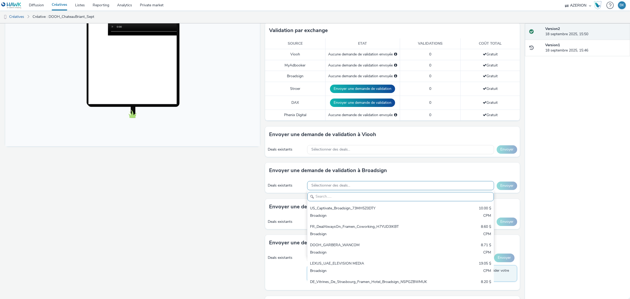
click at [322, 185] on span "Sélectionner des deals..." at bounding box center [330, 185] width 39 height 4
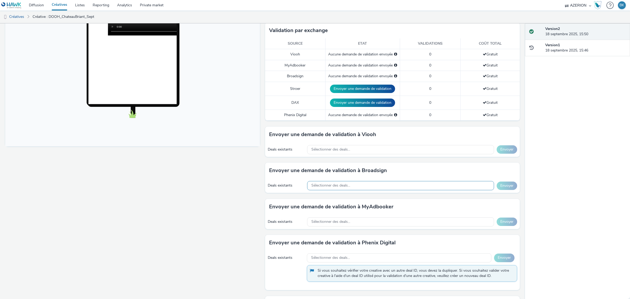
click at [320, 186] on span "Sélectionner des deals..." at bounding box center [330, 185] width 39 height 4
type input "m"
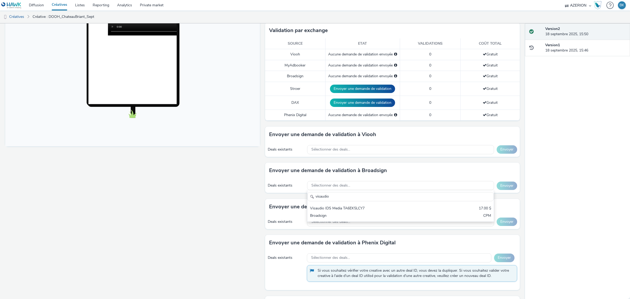
type input "visaudio"
drag, startPoint x: 244, startPoint y: 184, endPoint x: 244, endPoint y: 179, distance: 5.5
click at [244, 183] on div "Fullscreen" at bounding box center [133, 152] width 257 height 443
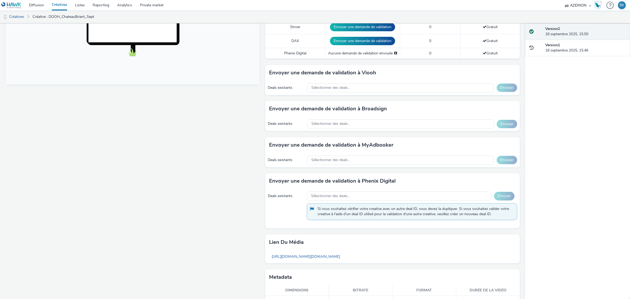
scroll to position [197, 0]
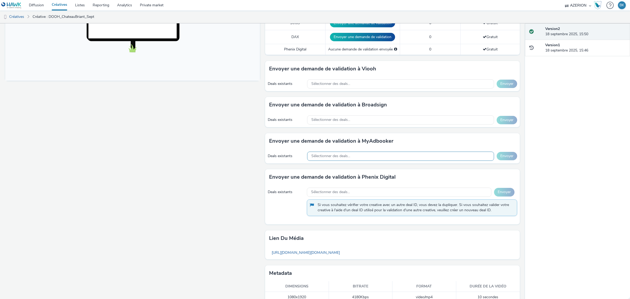
click at [376, 159] on div "Sélectionner des deals..." at bounding box center [400, 156] width 187 height 9
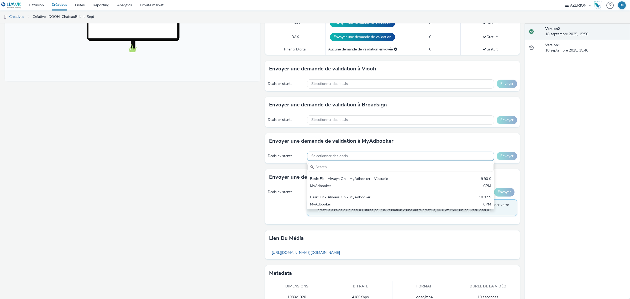
scroll to position [0, 0]
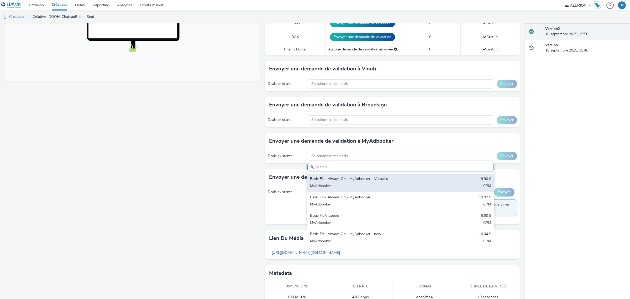
click at [380, 181] on div "Basic Fit - Always On - MyAdbooker - Visaudio" at bounding box center [370, 179] width 120 height 6
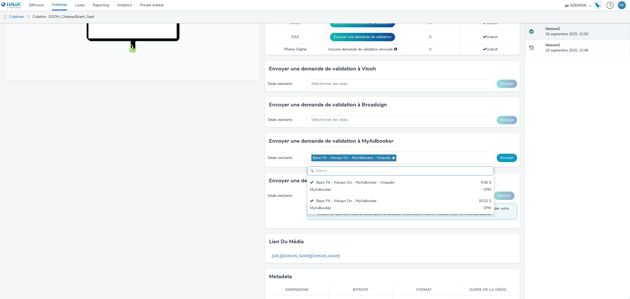
click at [500, 154] on div "Deals existants Basic Fit - Always On - MyAdbooker - Visaudio Basic Fit - Alway…" at bounding box center [392, 158] width 255 height 18
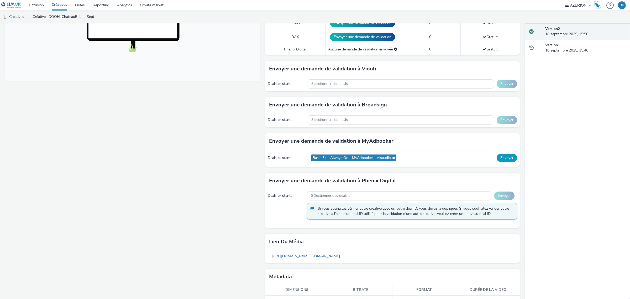
click at [503, 157] on button "Envoyer" at bounding box center [507, 158] width 20 height 8
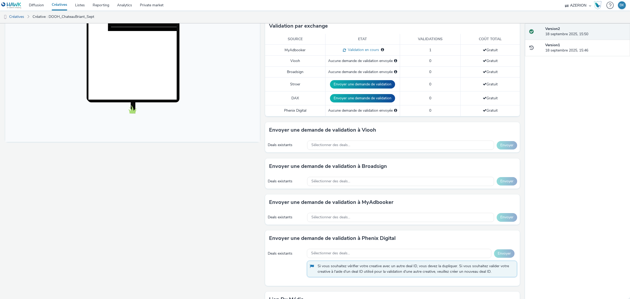
scroll to position [66, 0]
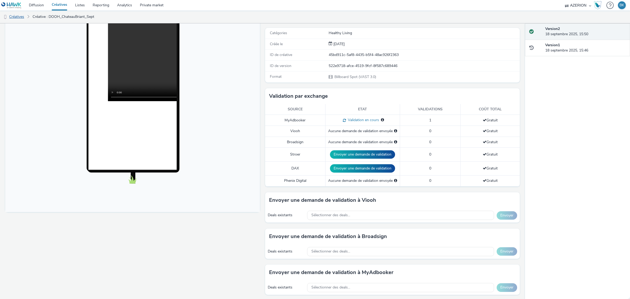
click at [19, 16] on link "Créatives" at bounding box center [13, 17] width 27 height 13
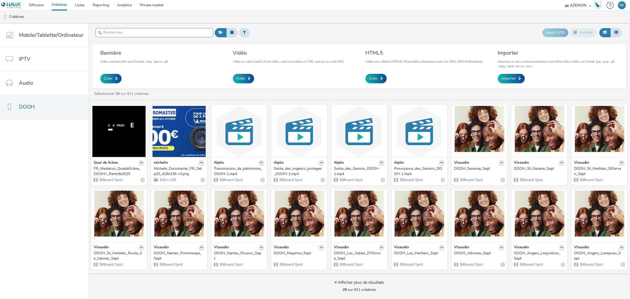
drag, startPoint x: 141, startPoint y: 31, endPoint x: 143, endPoint y: 33, distance: 2.8
click at [143, 33] on input "text" at bounding box center [154, 32] width 118 height 9
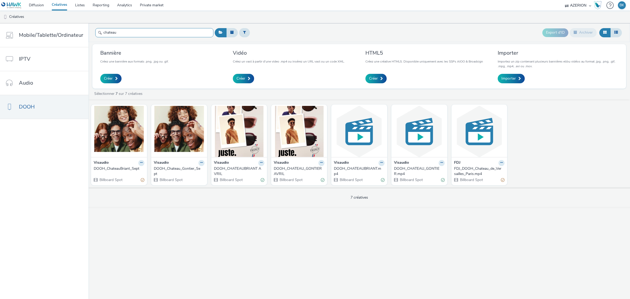
type input "chateau"
click at [182, 167] on div "DOOH_Chateau_Gontier_Sept" at bounding box center [178, 171] width 49 height 11
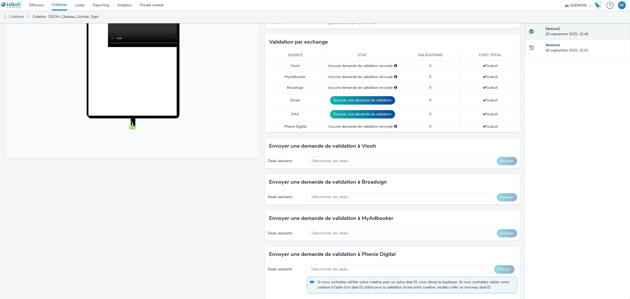
scroll to position [131, 0]
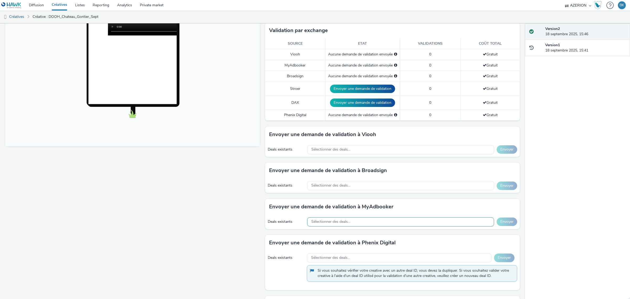
click at [397, 221] on div "Sélectionner des deals..." at bounding box center [400, 221] width 187 height 9
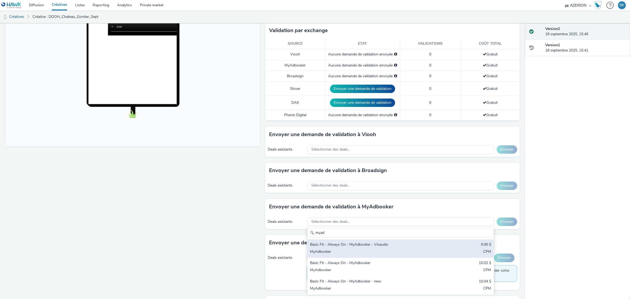
type input "myad"
click at [389, 249] on div "Basic Fit - Always On - MyAdbooker - Visaudio 9.90 $ MyAdbooker CPM" at bounding box center [401, 248] width 186 height 18
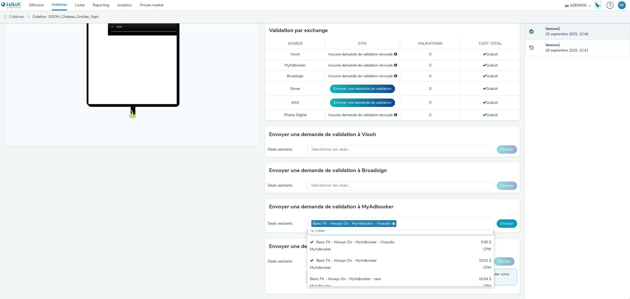
scroll to position [3, 0]
click at [503, 225] on button "Envoyer" at bounding box center [507, 223] width 20 height 8
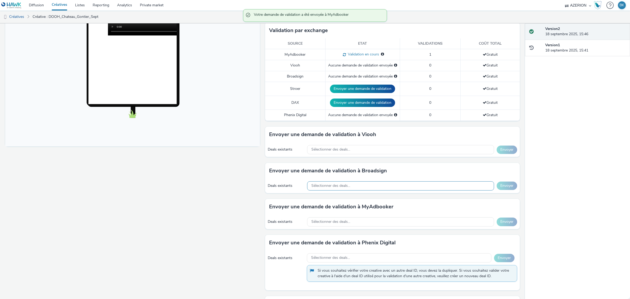
click at [388, 186] on div "Sélectionner des deals..." at bounding box center [400, 185] width 187 height 9
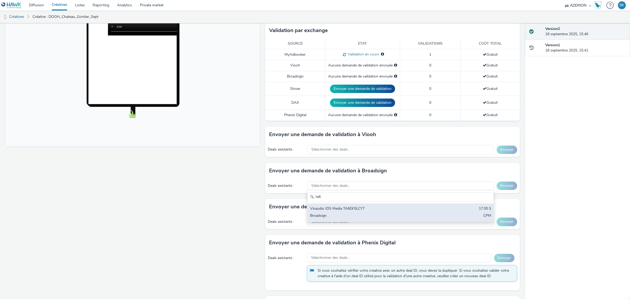
type input "ta6"
click at [357, 212] on div "Visaudio IDS Media TA6EK5LCY7" at bounding box center [370, 209] width 120 height 6
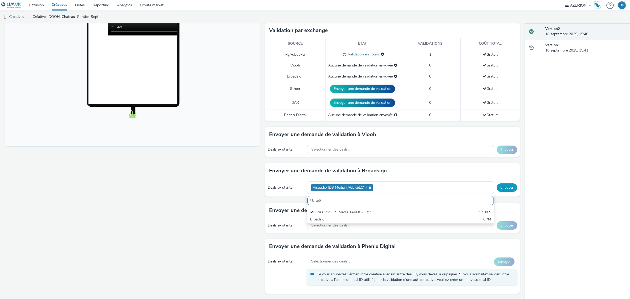
scroll to position [0, 0]
click at [501, 190] on button "Envoyer" at bounding box center [507, 187] width 20 height 8
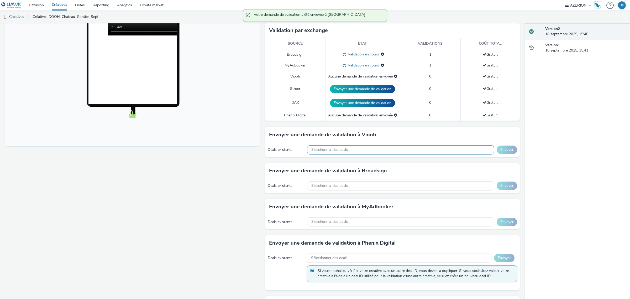
click at [428, 149] on div "Sélectionner des deals..." at bounding box center [400, 149] width 187 height 9
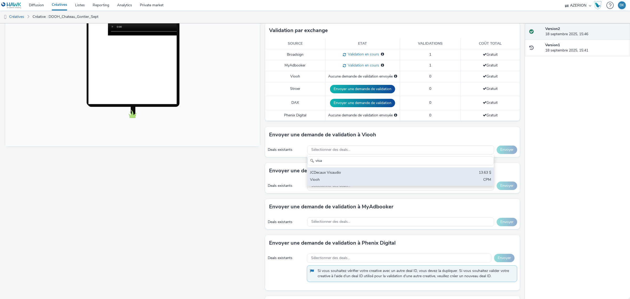
type input "visa"
click at [398, 173] on div "JCDecaux Visaudio" at bounding box center [370, 173] width 120 height 6
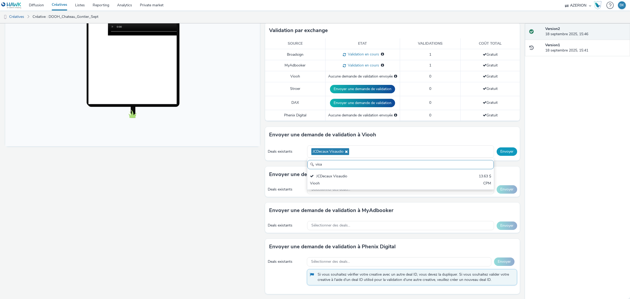
click at [504, 151] on button "Envoyer" at bounding box center [507, 151] width 20 height 8
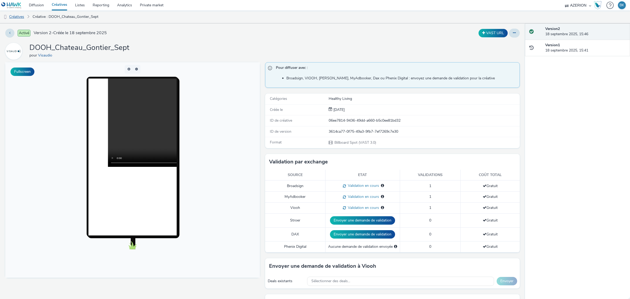
click at [17, 15] on link "Créatives" at bounding box center [13, 17] width 27 height 13
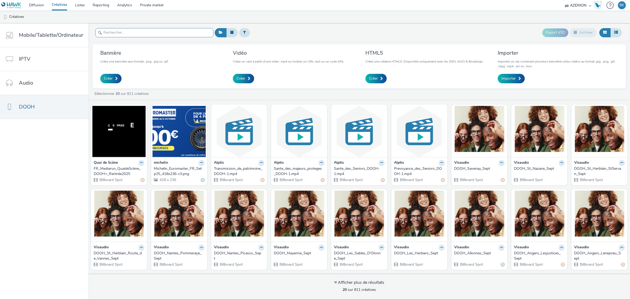
click at [129, 34] on input "text" at bounding box center [154, 32] width 118 height 9
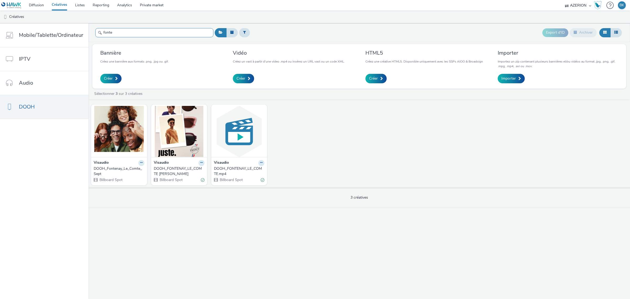
type input "fonte"
click at [116, 164] on div "Visaudio" at bounding box center [119, 163] width 51 height 6
click at [102, 166] on div "DOOH_Fontenay_Le_Comte_Sept" at bounding box center [118, 171] width 49 height 11
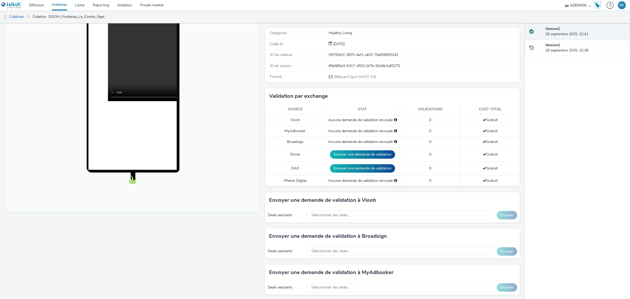
scroll to position [98, 0]
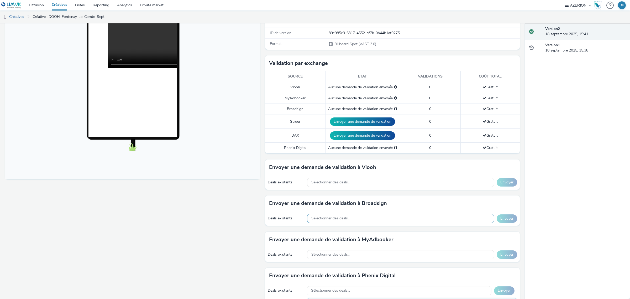
click at [365, 217] on div "Sélectionner des deals..." at bounding box center [400, 218] width 187 height 9
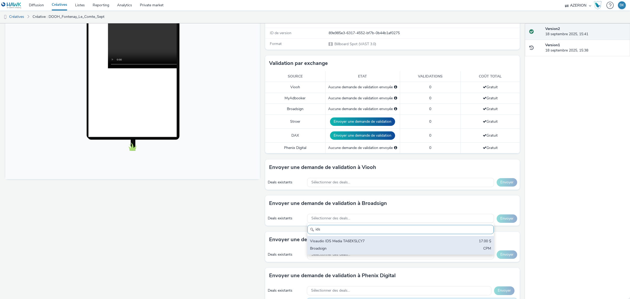
type input "ids"
click at [363, 240] on div "Visaudio IDS Media TA6EK5LCY7" at bounding box center [370, 241] width 120 height 6
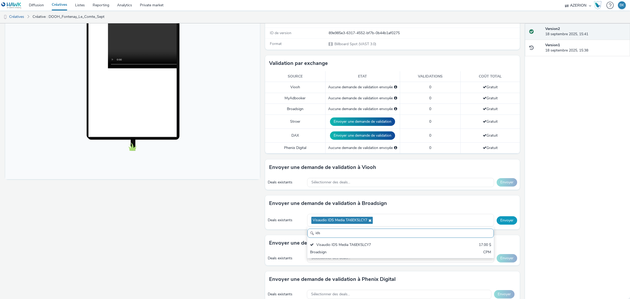
click at [500, 218] on button "Envoyer" at bounding box center [507, 220] width 20 height 8
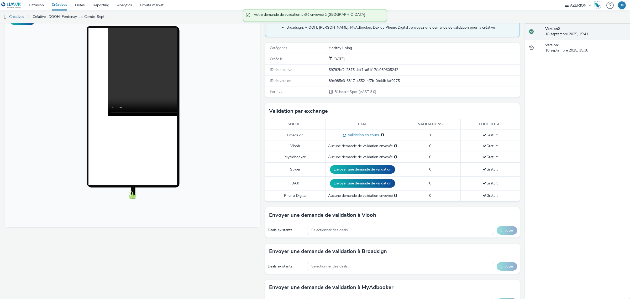
scroll to position [0, 0]
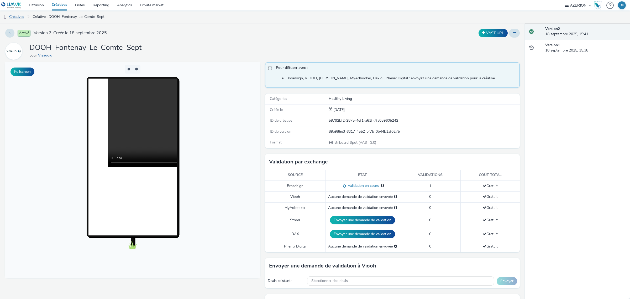
click at [19, 16] on link "Créatives" at bounding box center [13, 17] width 27 height 13
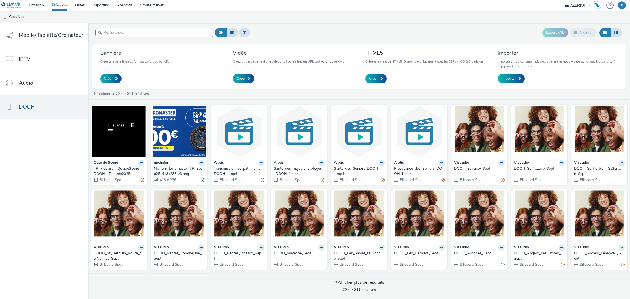
click at [143, 32] on input "text" at bounding box center [154, 32] width 118 height 9
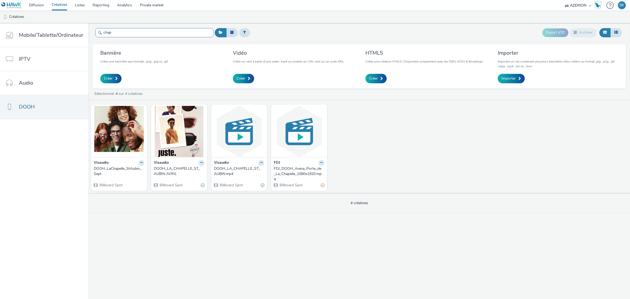
type input "chap"
click at [117, 164] on div "Visaudio" at bounding box center [119, 163] width 51 height 6
click at [105, 172] on div "DOOH_LaChapelle_StAubin_Sept" at bounding box center [118, 171] width 49 height 11
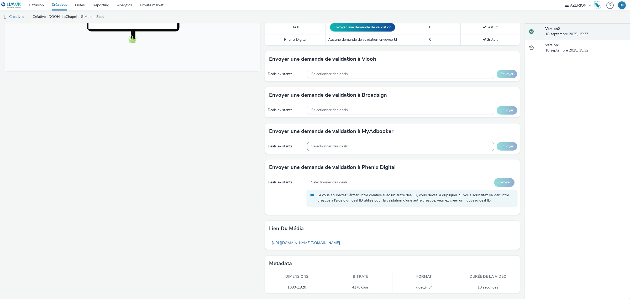
click at [317, 147] on span "Sélectionner des deals..." at bounding box center [330, 146] width 39 height 4
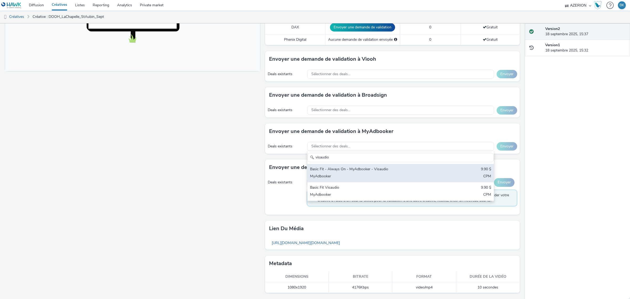
type input "visaudio"
click at [381, 174] on div "MyAdbooker" at bounding box center [370, 177] width 120 height 6
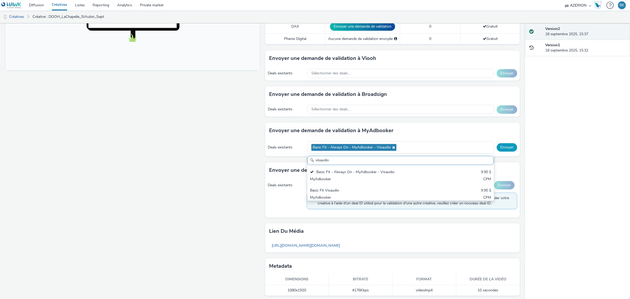
click at [504, 144] on button "Envoyer" at bounding box center [507, 147] width 20 height 8
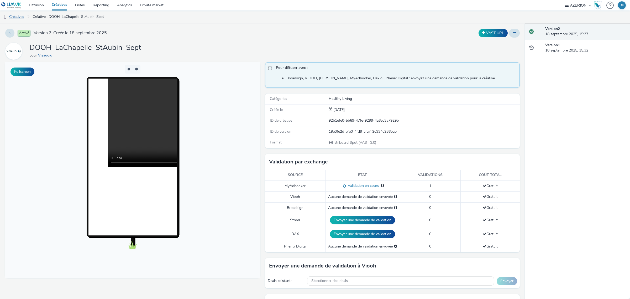
click at [18, 17] on link "Créatives" at bounding box center [13, 17] width 27 height 13
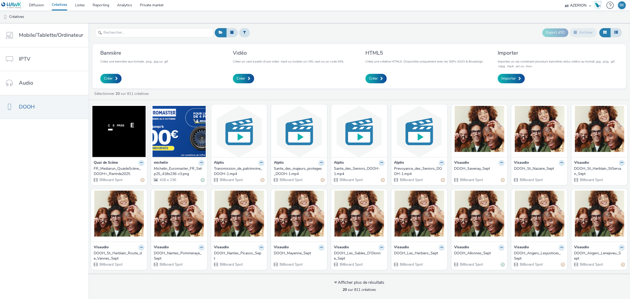
click at [54, 171] on nav "Mobile/Tablette/Ordinateur IPTV Audio DOOH" at bounding box center [44, 160] width 89 height 275
click at [176, 36] on input "text" at bounding box center [154, 32] width 118 height 9
click at [151, 28] on input "text" at bounding box center [154, 32] width 118 height 9
click at [159, 34] on input "text" at bounding box center [154, 32] width 118 height 9
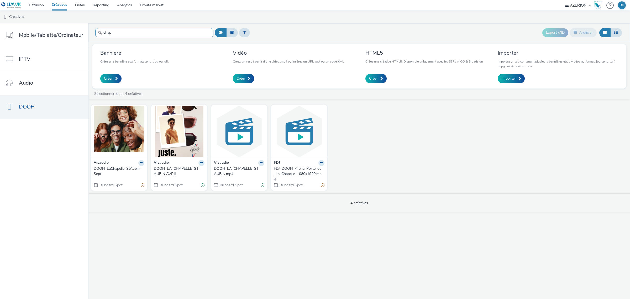
type input "chap"
click at [119, 165] on div "Visaudio" at bounding box center [119, 163] width 51 height 6
click at [119, 167] on div "DOOH_LaChapelle_StAubin_Sept" at bounding box center [118, 171] width 49 height 11
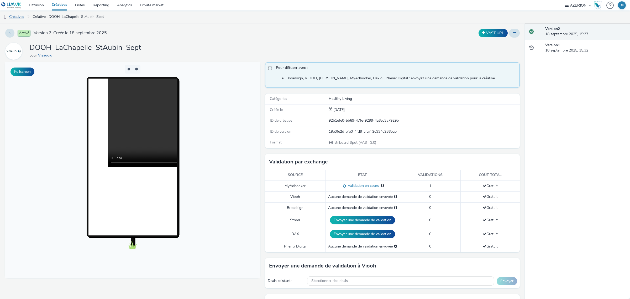
drag, startPoint x: 15, startPoint y: 18, endPoint x: 7, endPoint y: 16, distance: 8.4
click at [15, 18] on link "Créatives" at bounding box center [13, 17] width 27 height 13
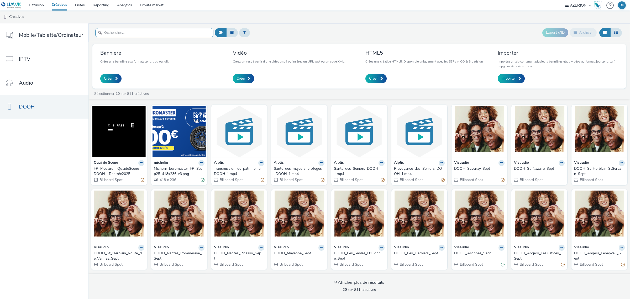
click at [112, 32] on input "text" at bounding box center [154, 32] width 118 height 9
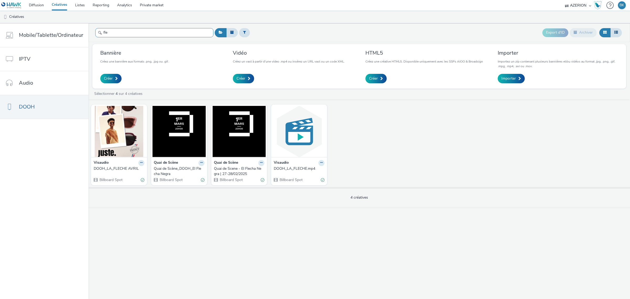
type input "fle"
click at [114, 166] on div "DOOH_LA_FLECHE AVRIL" at bounding box center [118, 168] width 49 height 5
click at [157, 35] on input "text" at bounding box center [154, 32] width 118 height 9
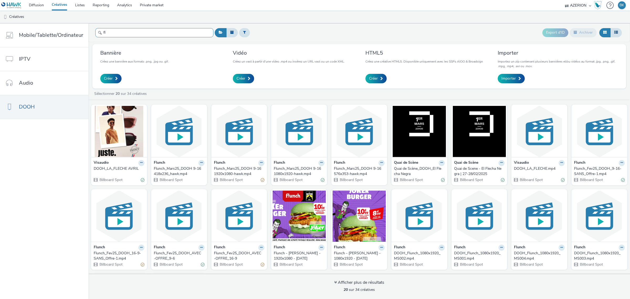
click at [118, 34] on input "fl" at bounding box center [154, 32] width 118 height 9
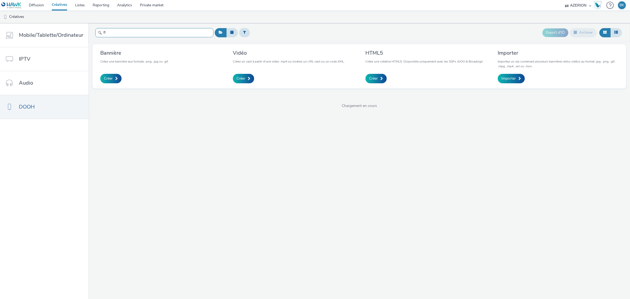
type input "f"
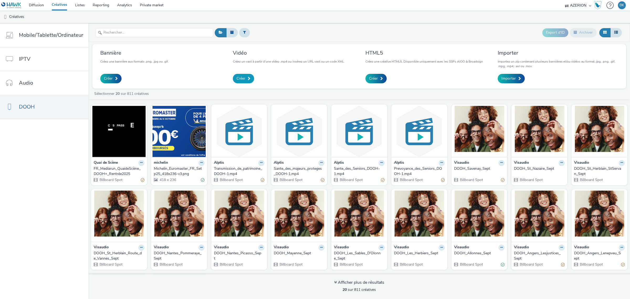
click at [242, 77] on span "Créer" at bounding box center [241, 78] width 9 height 5
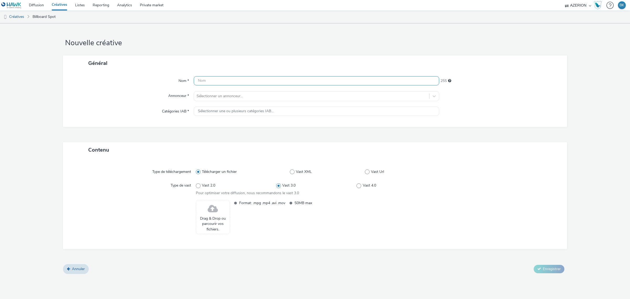
click at [217, 82] on input "text" at bounding box center [317, 80] width 246 height 9
type input "DOOH_La_Flèche_Sept"
click at [249, 97] on div at bounding box center [312, 96] width 230 height 6
type input "visau"
drag, startPoint x: 243, startPoint y: 108, endPoint x: 246, endPoint y: 104, distance: 4.7
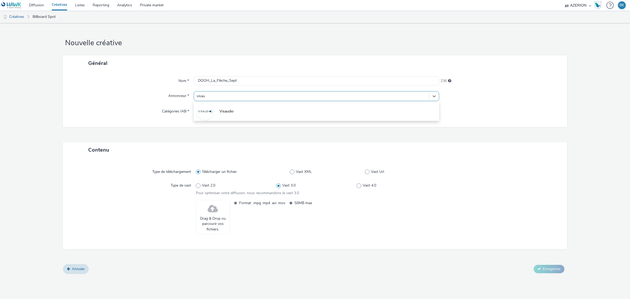
click at [245, 105] on li "Visaudio" at bounding box center [317, 111] width 246 height 18
click at [212, 227] on span "Drag & Drop ou parcourir vos fichiers." at bounding box center [213, 227] width 28 height 16
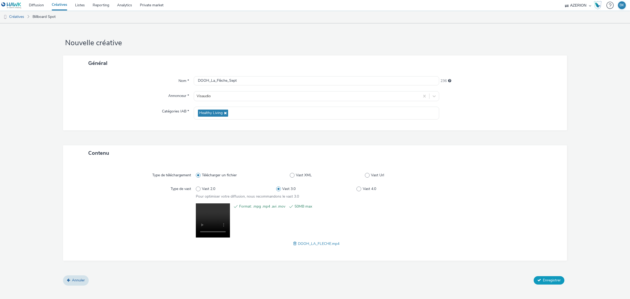
click at [546, 282] on span "Enregistrer" at bounding box center [552, 280] width 18 height 5
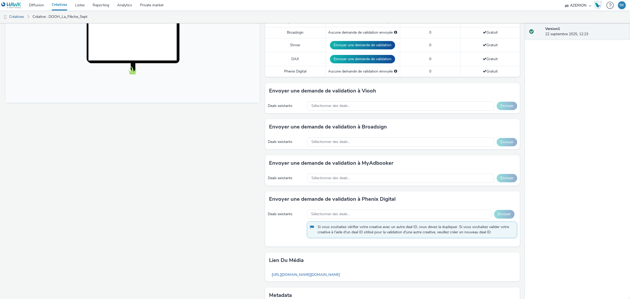
scroll to position [175, 0]
click at [368, 175] on div "Sélectionner des deals..." at bounding box center [400, 178] width 187 height 9
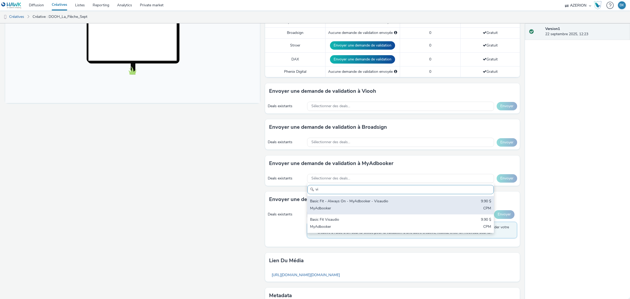
type input "vi"
click at [383, 205] on div "Basic Fit - Always On - MyAdbooker - Visaudio 9.90 $ MyAdbooker CPM" at bounding box center [401, 205] width 186 height 18
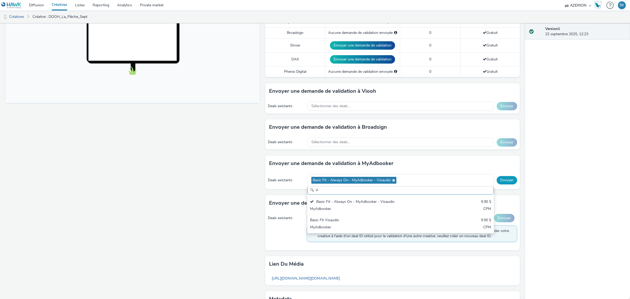
click at [504, 180] on button "Envoyer" at bounding box center [507, 180] width 20 height 8
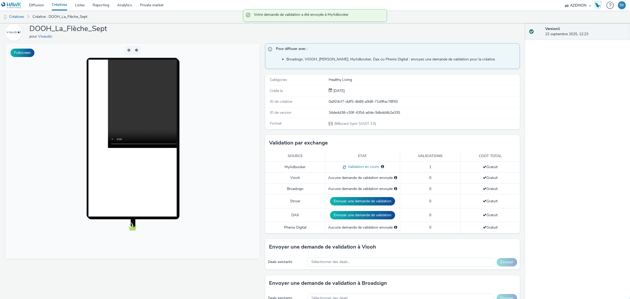
scroll to position [0, 0]
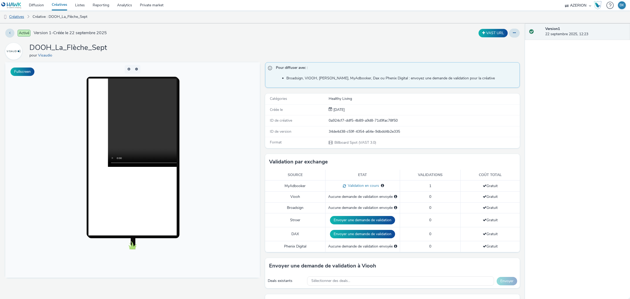
click at [15, 17] on link "Créatives" at bounding box center [13, 17] width 27 height 13
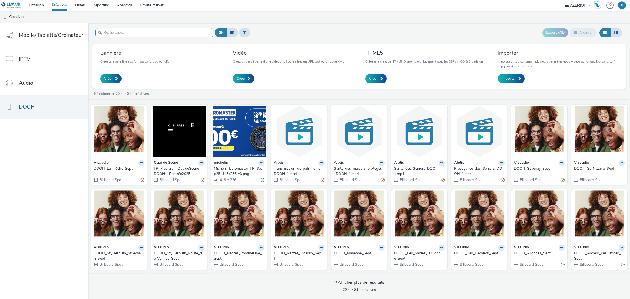
click at [171, 32] on input "text" at bounding box center [154, 32] width 118 height 9
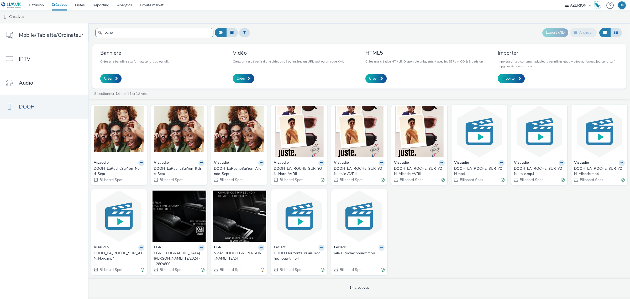
type input "roche"
click at [233, 170] on div "DOOH_LaRocheSurYon_Allende_Sept" at bounding box center [238, 171] width 49 height 11
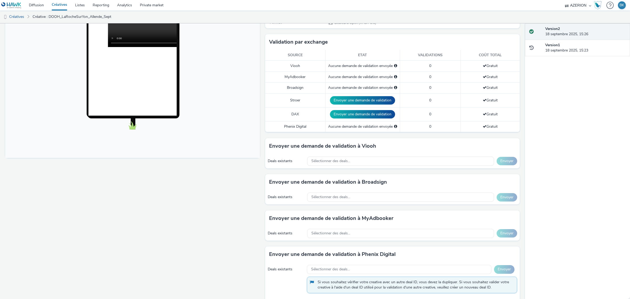
scroll to position [131, 0]
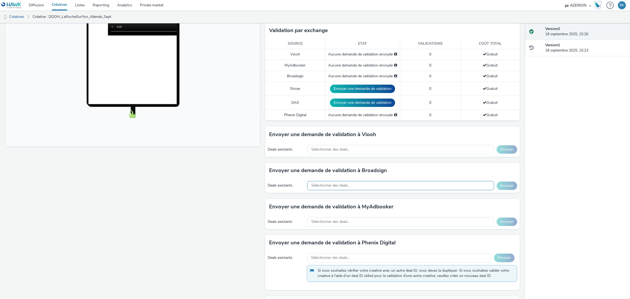
click at [342, 185] on span "Sélectionner des deals..." at bounding box center [330, 185] width 39 height 4
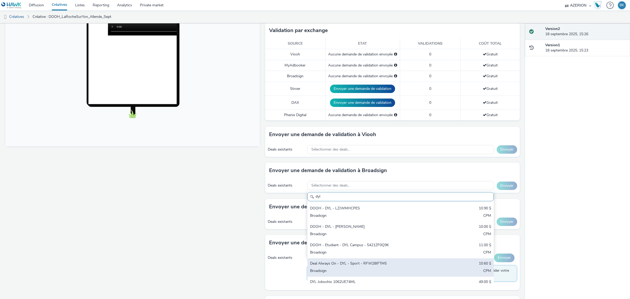
type input "dyl"
click at [377, 264] on div "Deal Always On - DYL - Sport - RFW28IFTM5" at bounding box center [370, 264] width 120 height 6
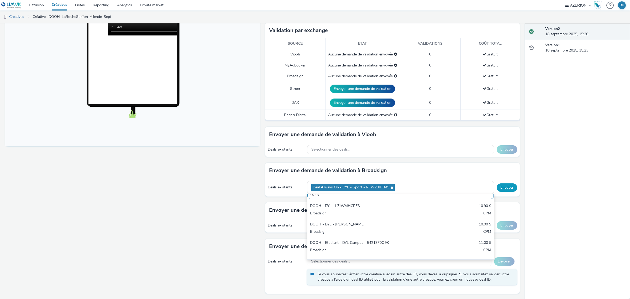
click at [509, 188] on button "Envoyer" at bounding box center [507, 187] width 20 height 8
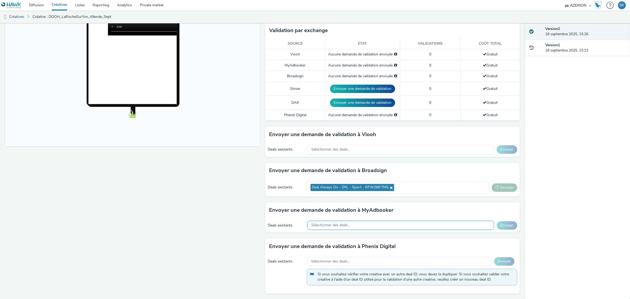
click at [344, 226] on span "Sélectionner des deals..." at bounding box center [330, 225] width 39 height 4
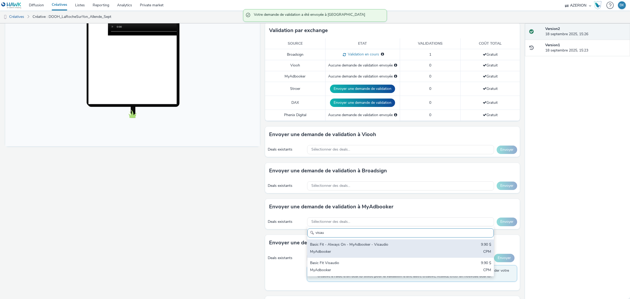
type input "visau"
click at [376, 246] on div "Basic Fit - Always On - MyAdbooker - Visaudio" at bounding box center [370, 245] width 120 height 6
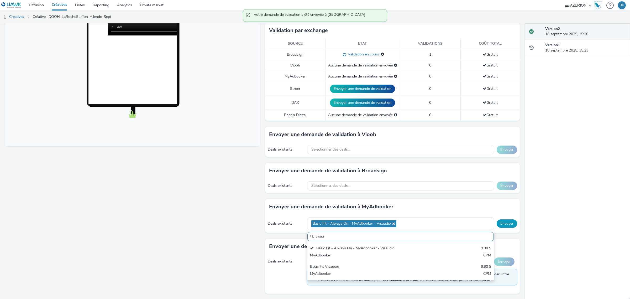
click at [498, 225] on button "Envoyer" at bounding box center [507, 223] width 20 height 8
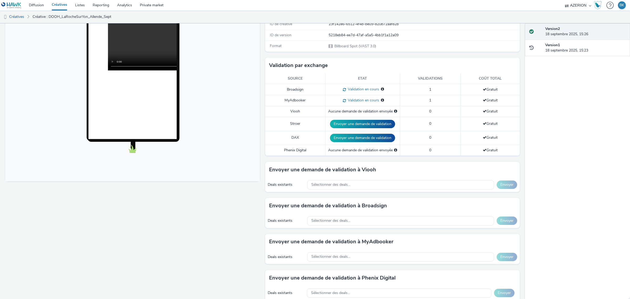
scroll to position [131, 0]
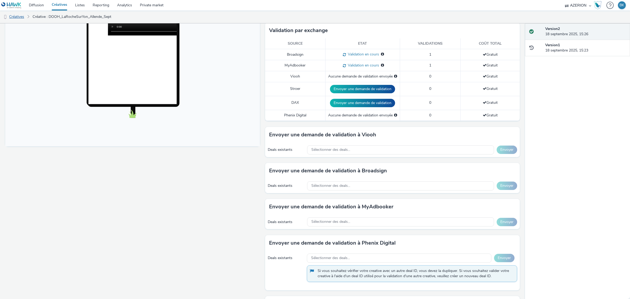
click at [17, 19] on link "Créatives" at bounding box center [13, 17] width 27 height 13
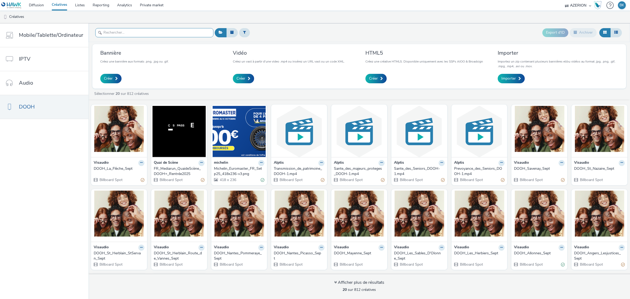
click at [162, 35] on input "text" at bounding box center [154, 32] width 118 height 9
click at [126, 33] on input "text" at bounding box center [154, 32] width 118 height 9
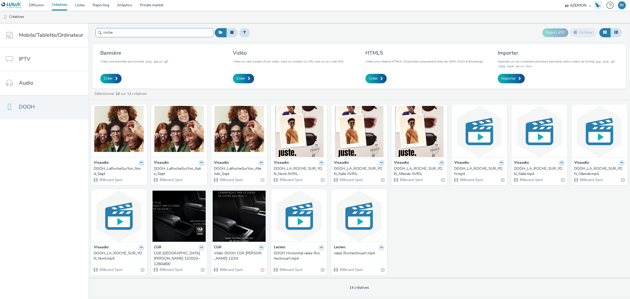
type input "roche"
click at [188, 165] on div "Visaudio" at bounding box center [179, 163] width 51 height 6
click at [175, 169] on div "DOOH_LaRocheSurYon_Italie_Sept" at bounding box center [178, 171] width 49 height 11
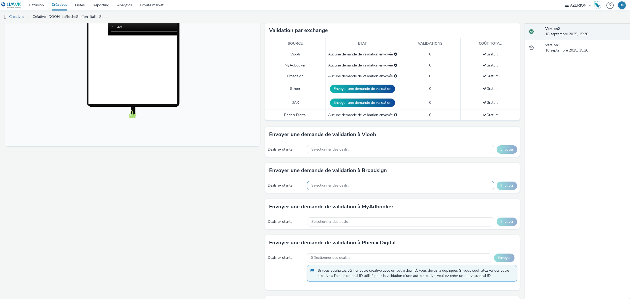
click at [383, 183] on div "Sélectionner des deals..." at bounding box center [400, 185] width 187 height 9
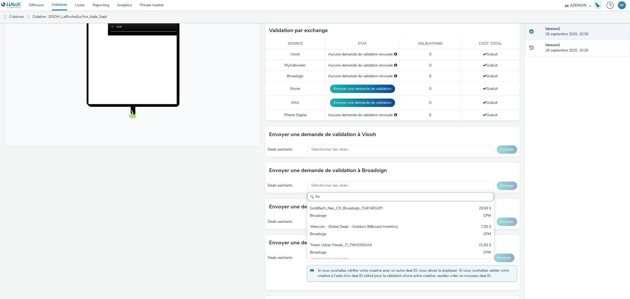
type input "b"
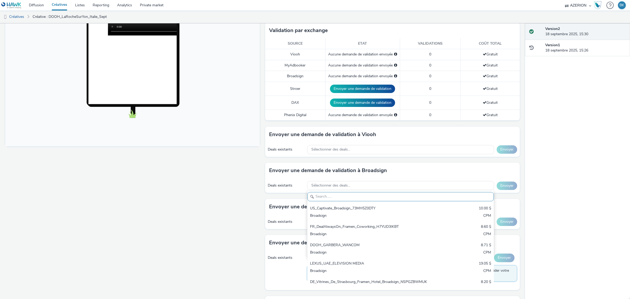
click at [283, 215] on div "Envoyer une demande de validation à MyAdbooker" at bounding box center [392, 207] width 255 height 16
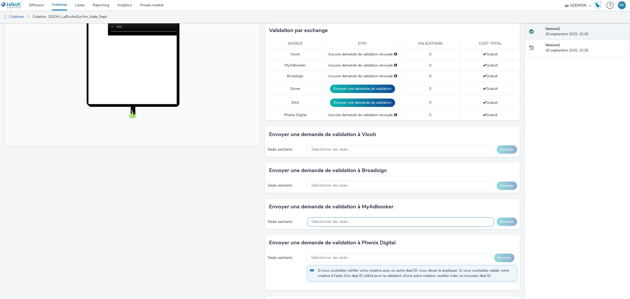
click at [382, 222] on div "Sélectionner des deals..." at bounding box center [400, 221] width 187 height 9
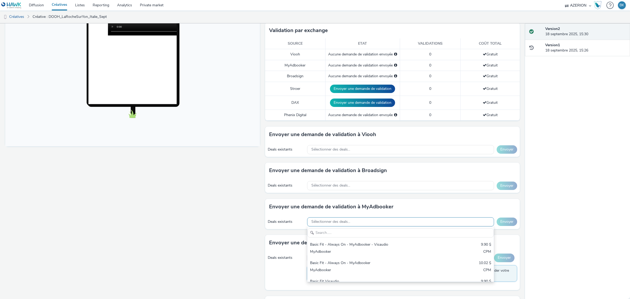
scroll to position [0, 0]
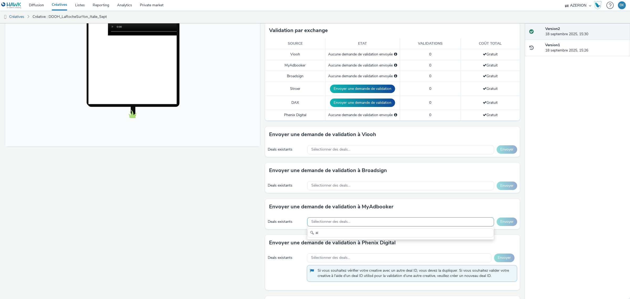
type input "a"
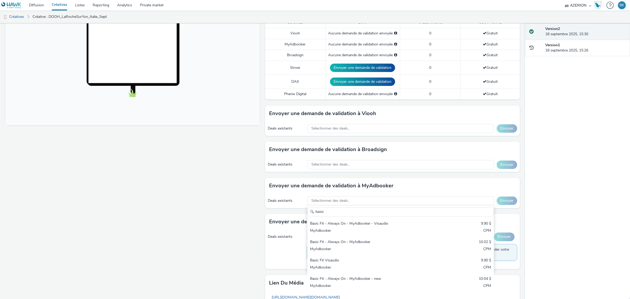
scroll to position [164, 0]
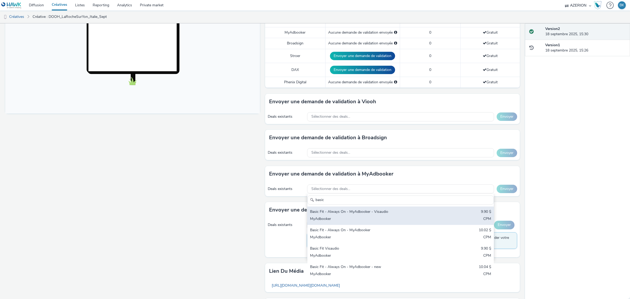
type input "basic"
click at [440, 214] on div "Basic Fit - Always On - MyAdbooker - Visaudio 9.90 $ MyAdbooker CPM" at bounding box center [401, 215] width 186 height 18
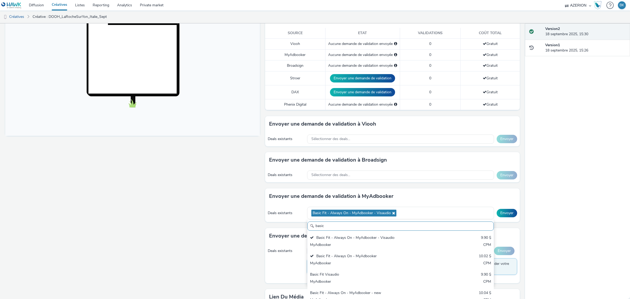
scroll to position [131, 0]
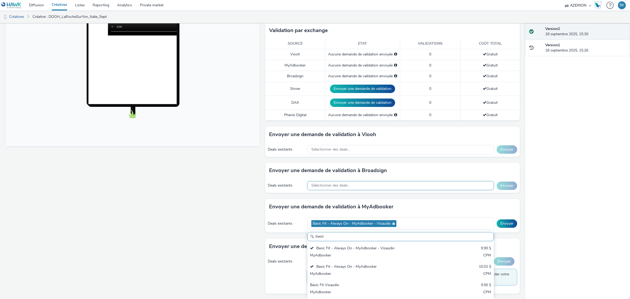
click at [410, 185] on div "Sélectionner des deals..." at bounding box center [400, 185] width 187 height 9
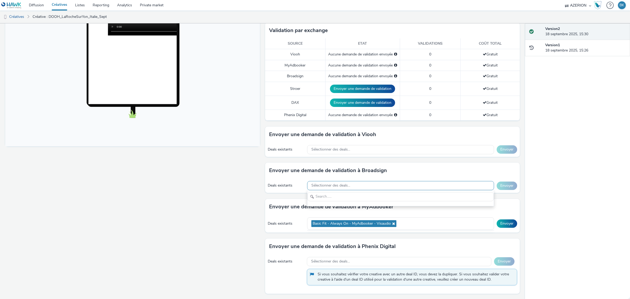
scroll to position [0, 0]
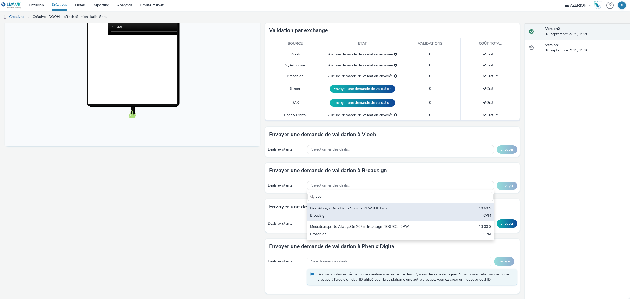
type input "spor"
click at [411, 210] on div "Deal Always On - DYL - Sport - RFW28IFTM5" at bounding box center [370, 209] width 120 height 6
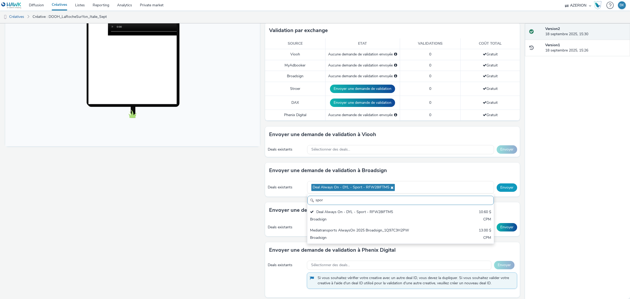
click at [507, 188] on button "Envoyer" at bounding box center [507, 187] width 20 height 8
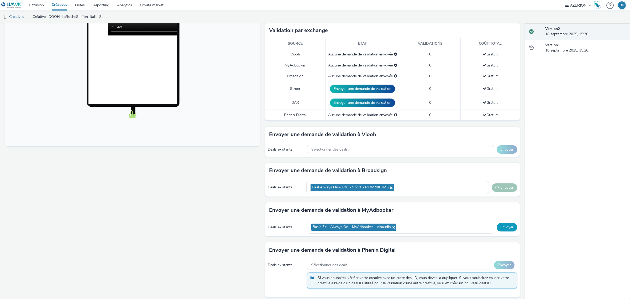
click at [505, 231] on button "Envoyer" at bounding box center [507, 227] width 20 height 8
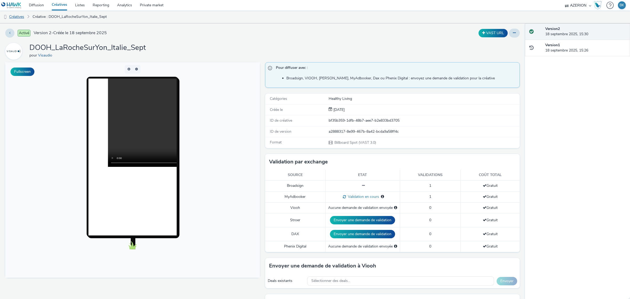
click at [20, 17] on link "Créatives" at bounding box center [13, 17] width 27 height 13
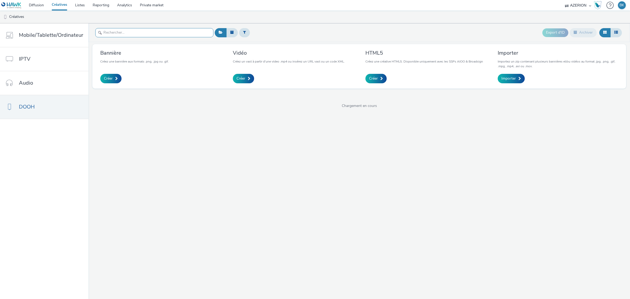
click at [121, 31] on input "text" at bounding box center [154, 32] width 118 height 9
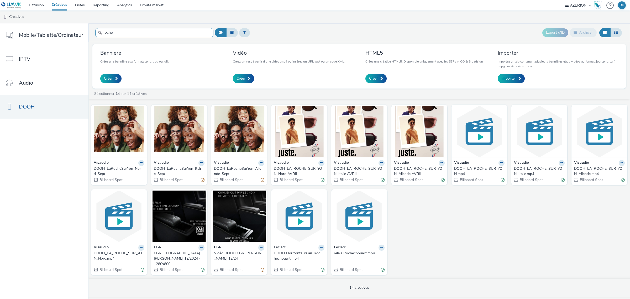
type input "roche"
click at [124, 166] on div "Visaudio" at bounding box center [119, 163] width 51 height 6
click at [106, 165] on strong "Visaudio" at bounding box center [101, 163] width 15 height 6
click at [104, 168] on div "DOOH_LaRocheSurYon_Nord_Sept" at bounding box center [118, 171] width 49 height 11
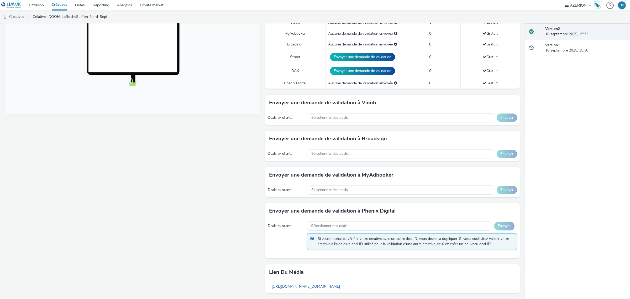
scroll to position [207, 0]
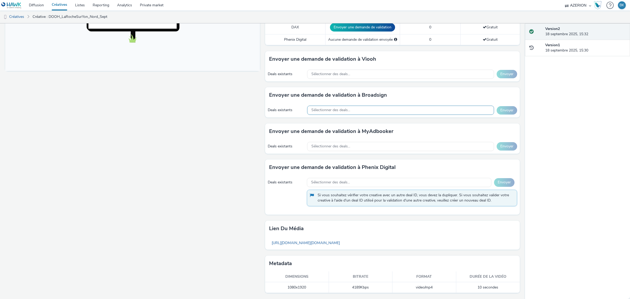
click at [383, 111] on div "Sélectionner des deals..." at bounding box center [400, 110] width 187 height 9
click at [194, 118] on div "Fullscreen" at bounding box center [133, 77] width 257 height 443
click at [318, 111] on span "Sélectionner des deals..." at bounding box center [330, 110] width 39 height 4
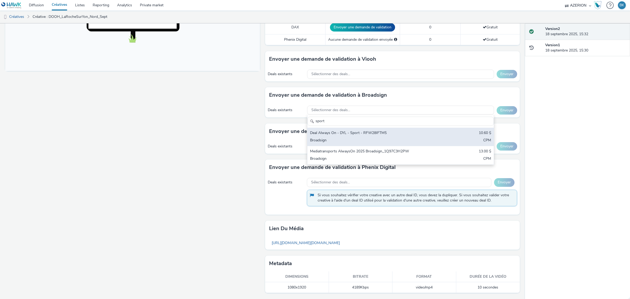
type input "sport"
click at [388, 133] on div "Deal Always On - DYL - Sport - RFW28IFTM5" at bounding box center [370, 133] width 120 height 6
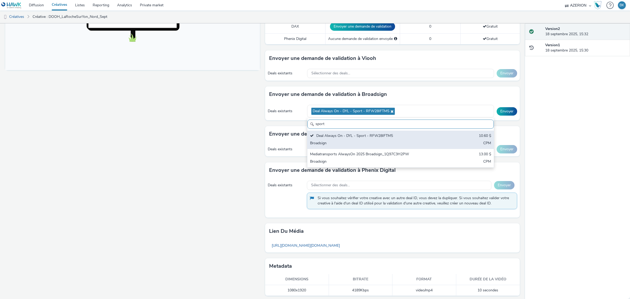
click at [440, 140] on div "Deal Always On - DYL - Sport - RFW28IFTM5 10.60 $ Broadsign CPM" at bounding box center [401, 140] width 186 height 18
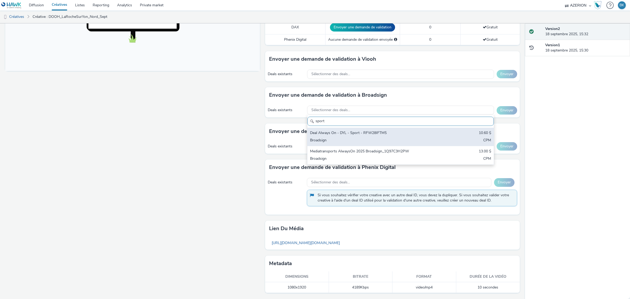
click at [385, 139] on div "Broadsign" at bounding box center [370, 141] width 120 height 6
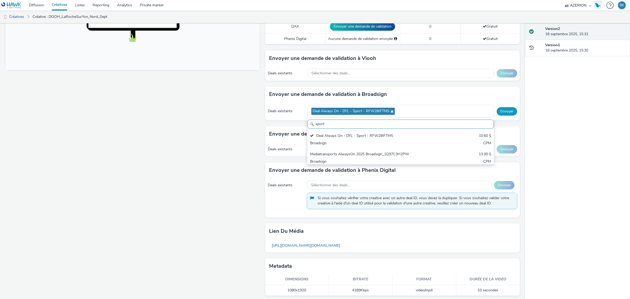
click at [500, 112] on button "Envoyer" at bounding box center [507, 111] width 20 height 8
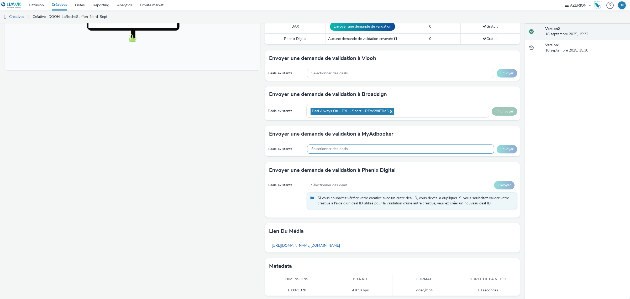
click at [376, 152] on div "Sélectionner des deals..." at bounding box center [400, 148] width 187 height 9
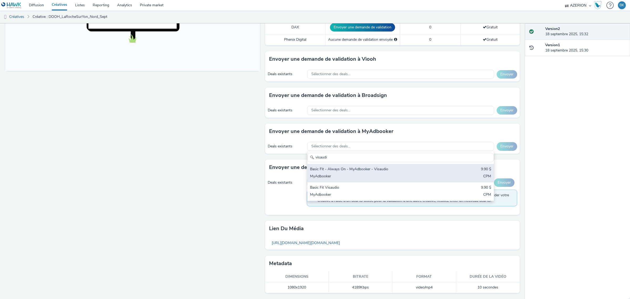
type input "visaudi"
click at [404, 176] on div "MyAdbooker" at bounding box center [370, 177] width 120 height 6
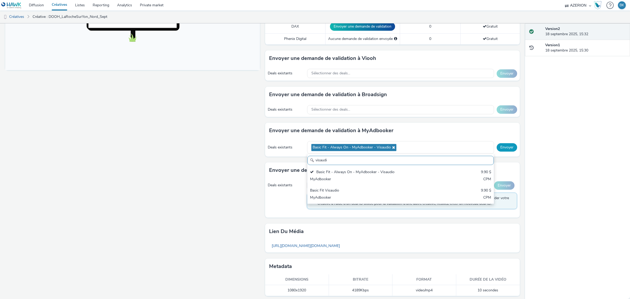
click at [499, 148] on button "Envoyer" at bounding box center [507, 147] width 20 height 8
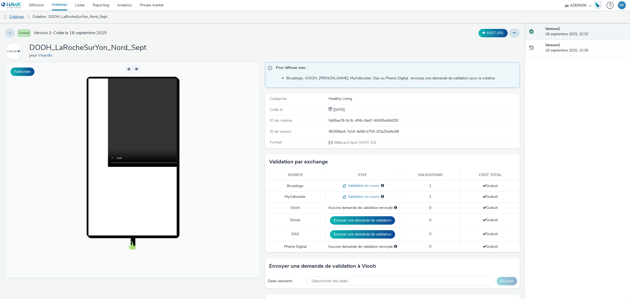
click at [20, 14] on link "Créatives" at bounding box center [13, 17] width 27 height 13
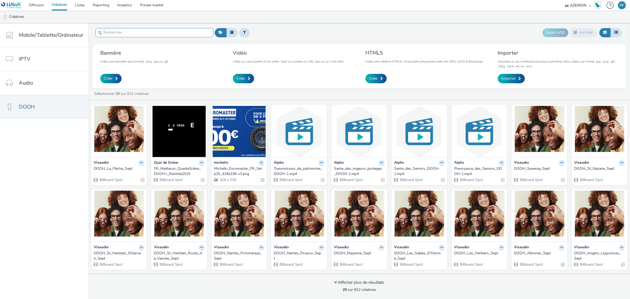
click at [155, 36] on input "text" at bounding box center [154, 32] width 118 height 9
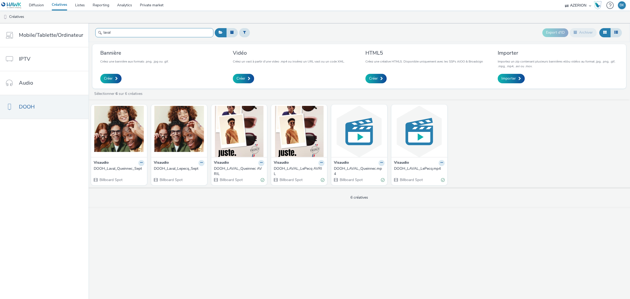
type input "laval"
click at [169, 168] on div "DOOH_Laval_Lepecq_Sept" at bounding box center [178, 168] width 49 height 5
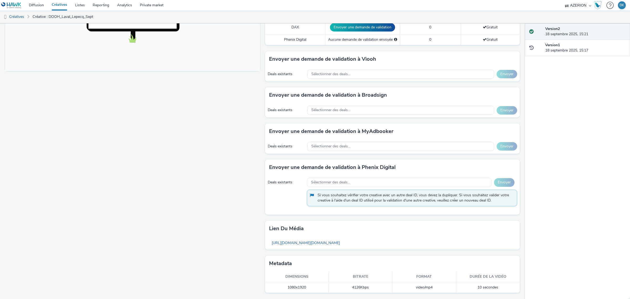
scroll to position [207, 0]
click at [359, 112] on div "Sélectionner des deals..." at bounding box center [400, 110] width 187 height 9
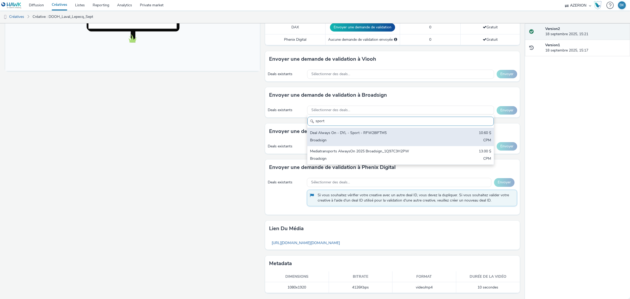
click at [431, 136] on div "Deal Always On - DYL - Sport - RFW28IFTM5 10.60 $ Broadsign CPM" at bounding box center [401, 137] width 186 height 18
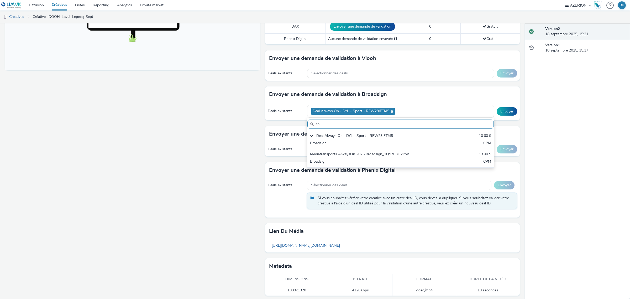
type input "s"
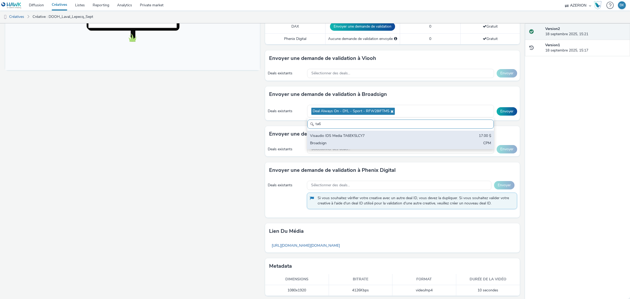
type input "ta6"
click at [427, 137] on div "Visaudio IDS Media TA6EK5LCY7 17.00 $ Broadsign CPM" at bounding box center [401, 140] width 186 height 18
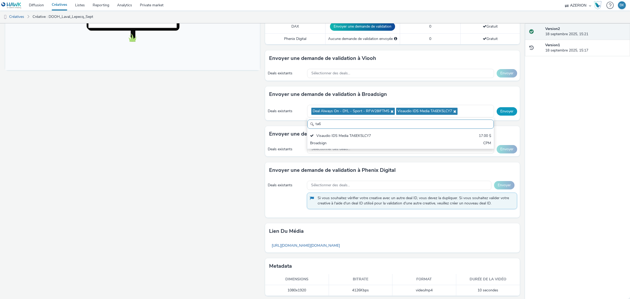
click at [499, 111] on button "Envoyer" at bounding box center [507, 111] width 20 height 8
click at [383, 152] on div "Sélectionner des deals..." at bounding box center [400, 148] width 187 height 9
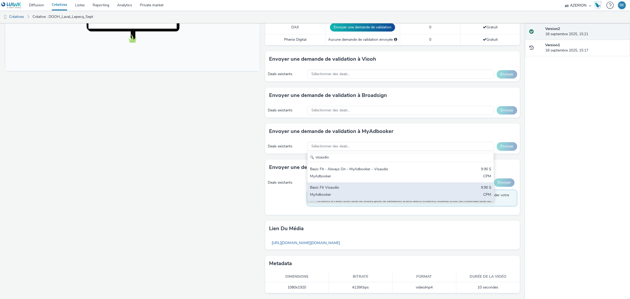
type input "visaudio"
click at [380, 191] on div "Basic Fit Visaudio 9.90 $ MyAdbooker CPM" at bounding box center [401, 191] width 186 height 18
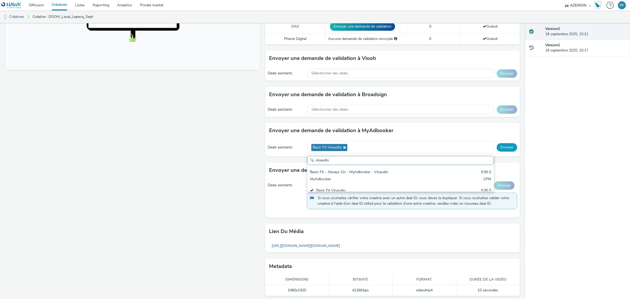
click at [504, 145] on button "Envoyer" at bounding box center [507, 147] width 20 height 8
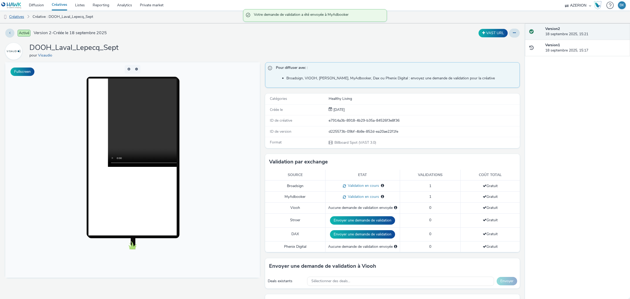
click at [17, 17] on link "Créatives" at bounding box center [13, 17] width 27 height 13
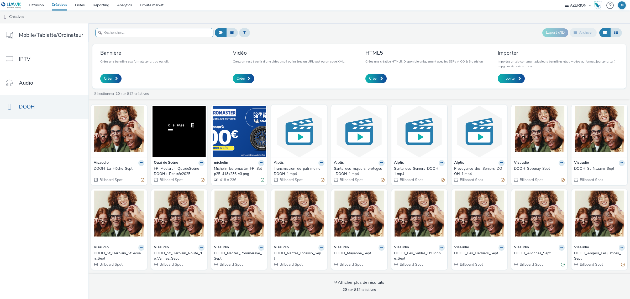
click at [129, 34] on input "text" at bounding box center [154, 32] width 118 height 9
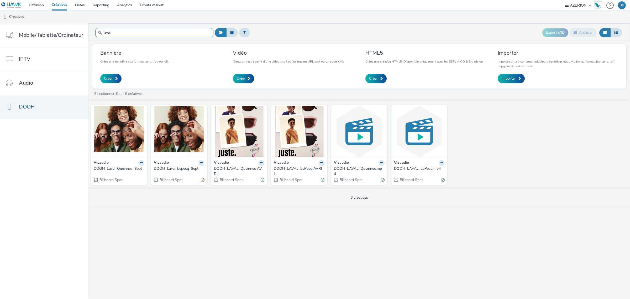
type input "laval"
click at [106, 167] on div "DOOH_Laval_Queinnec_Sept" at bounding box center [118, 168] width 49 height 5
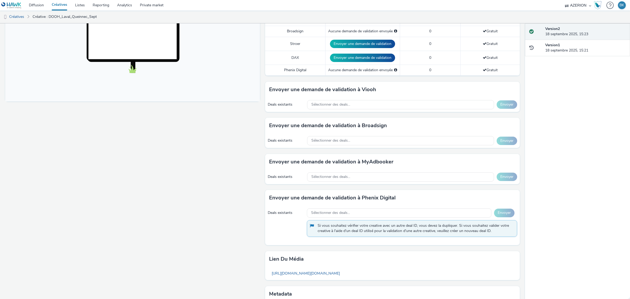
scroll to position [207, 0]
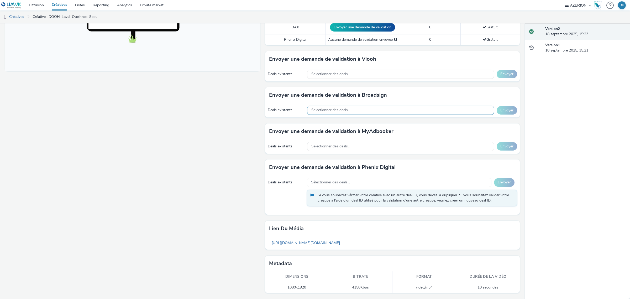
click at [400, 108] on div "Sélectionner des deals..." at bounding box center [400, 110] width 187 height 9
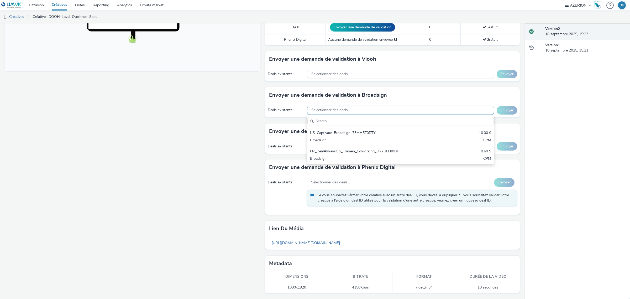
scroll to position [0, 0]
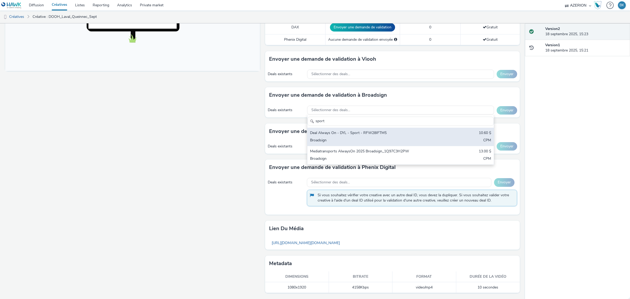
type input "sport"
click at [402, 135] on div "Deal Always On - DYL - Sport - RFW28IFTM5" at bounding box center [370, 133] width 120 height 6
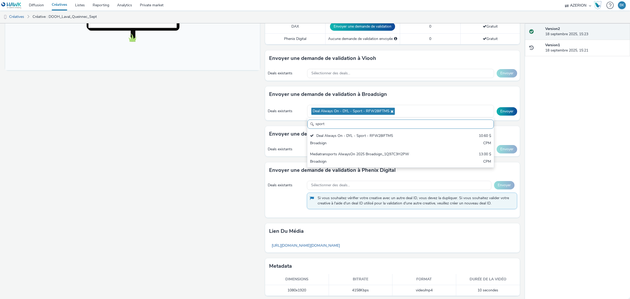
click at [179, 167] on div "Fullscreen" at bounding box center [133, 78] width 257 height 447
click at [436, 110] on div "Deal Always On - DYL - Sport - RFW28IFTM5" at bounding box center [400, 111] width 187 height 13
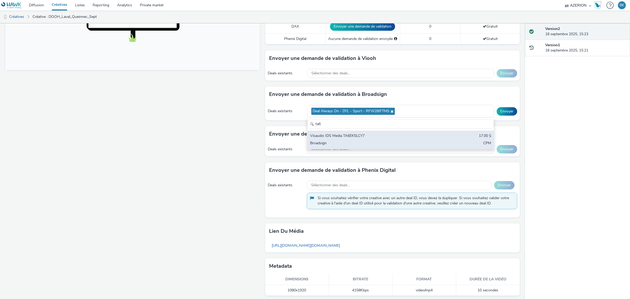
type input "ta6"
click at [430, 141] on div "Visaudio IDS Media TA6EK5LCY7 17.00 $ Broadsign CPM" at bounding box center [401, 140] width 186 height 18
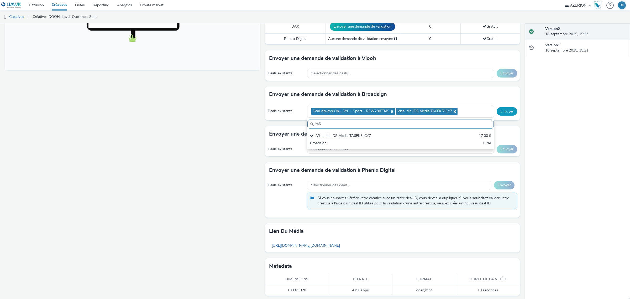
click at [506, 113] on button "Envoyer" at bounding box center [507, 111] width 20 height 8
click at [418, 152] on div "Sélectionner des deals..." at bounding box center [400, 148] width 187 height 9
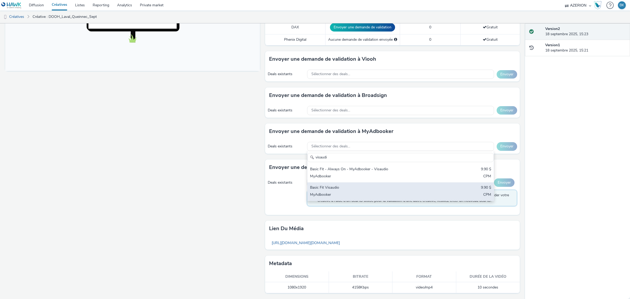
type input "visaudi"
click at [407, 192] on div "MyAdbooker" at bounding box center [370, 195] width 120 height 6
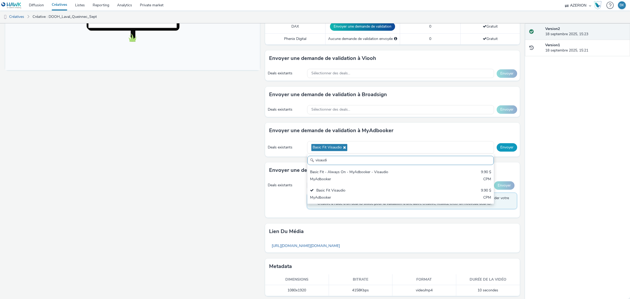
click at [503, 145] on button "Envoyer" at bounding box center [507, 147] width 20 height 8
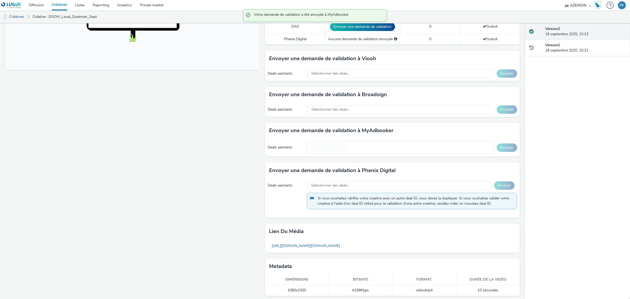
drag, startPoint x: 444, startPoint y: 210, endPoint x: 436, endPoint y: 202, distance: 11.0
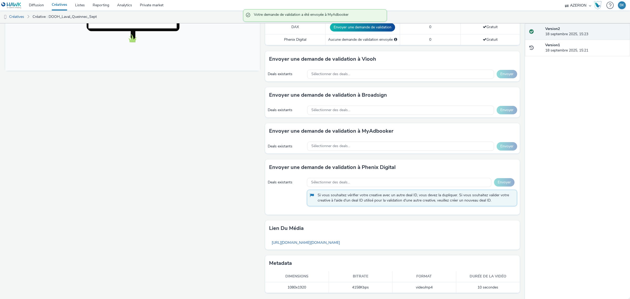
drag, startPoint x: 436, startPoint y: 202, endPoint x: 108, endPoint y: 235, distance: 330.2
click at [108, 235] on div "Fullscreen" at bounding box center [133, 76] width 257 height 443
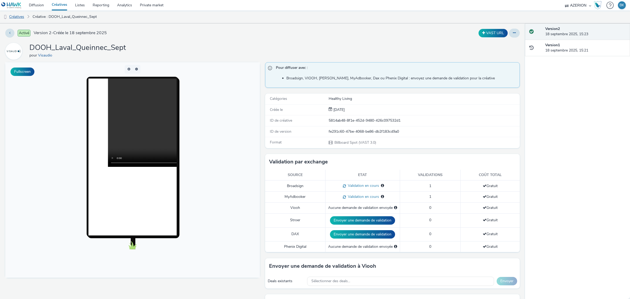
click at [18, 17] on link "Créatives" at bounding box center [13, 17] width 27 height 13
